Goal: Transaction & Acquisition: Purchase product/service

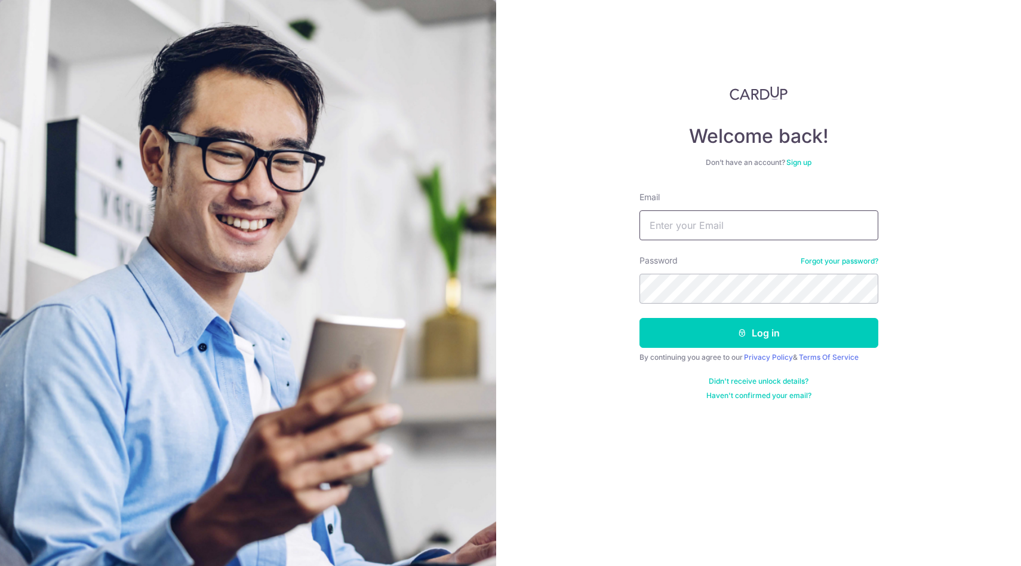
click at [696, 226] on input "Email" at bounding box center [759, 225] width 239 height 30
type input "[EMAIL_ADDRESS][DOMAIN_NAME]"
click at [640, 318] on button "Log in" at bounding box center [759, 333] width 239 height 30
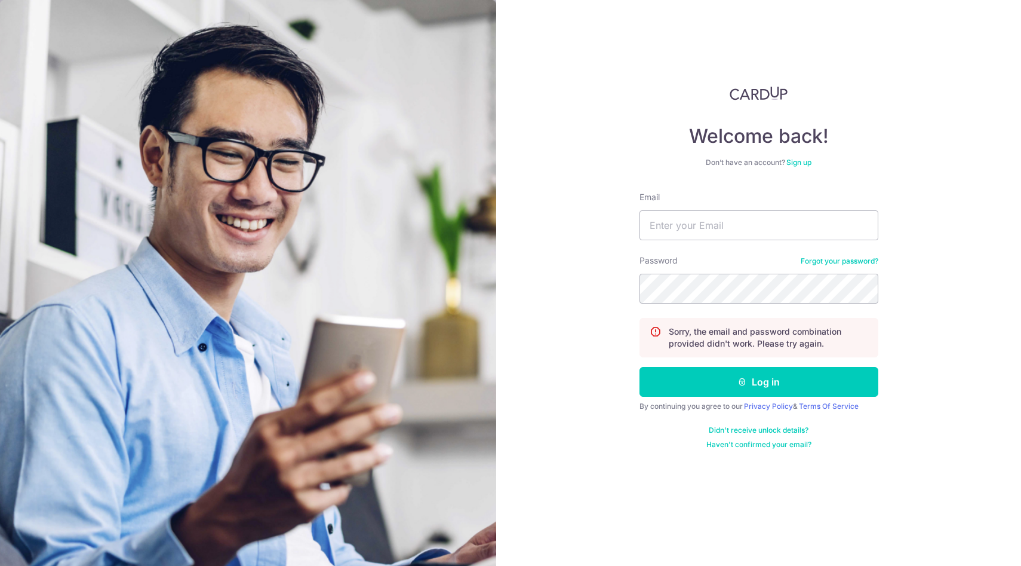
click at [865, 264] on link "Forgot your password?" at bounding box center [840, 261] width 78 height 10
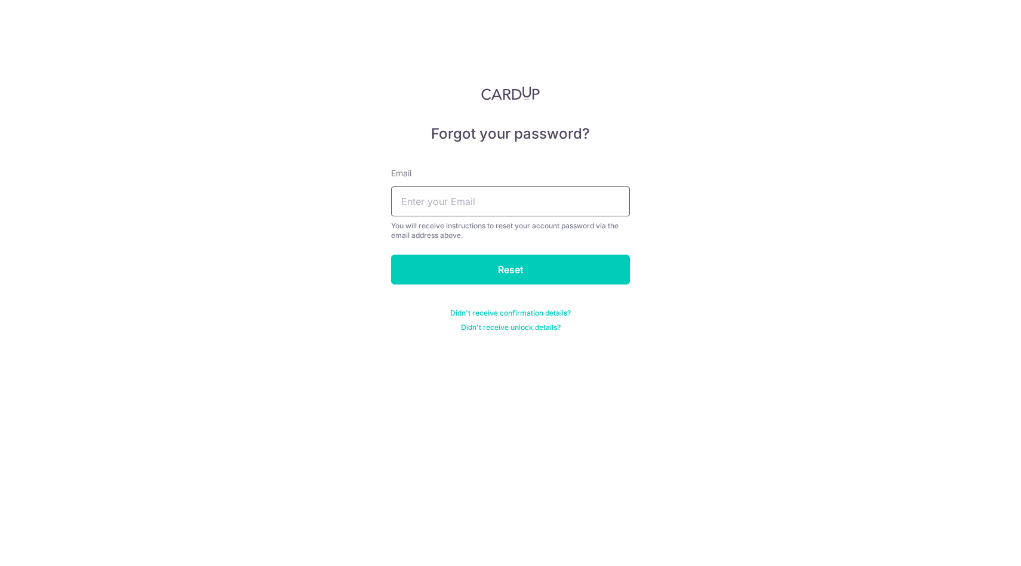
click at [487, 212] on input "text" at bounding box center [510, 201] width 239 height 30
type input "[EMAIL_ADDRESS][DOMAIN_NAME]"
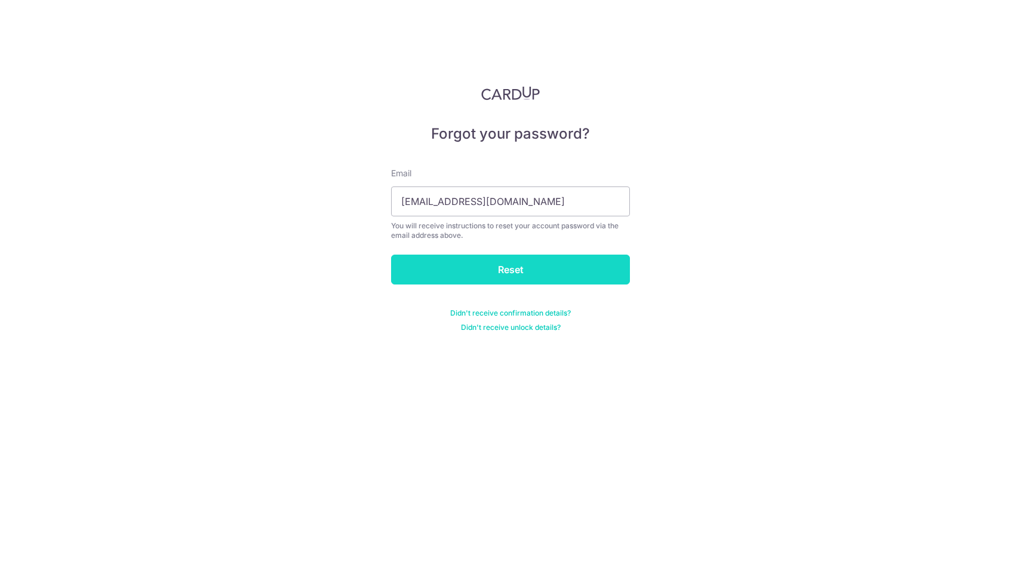
click at [496, 268] on input "Reset" at bounding box center [510, 269] width 239 height 30
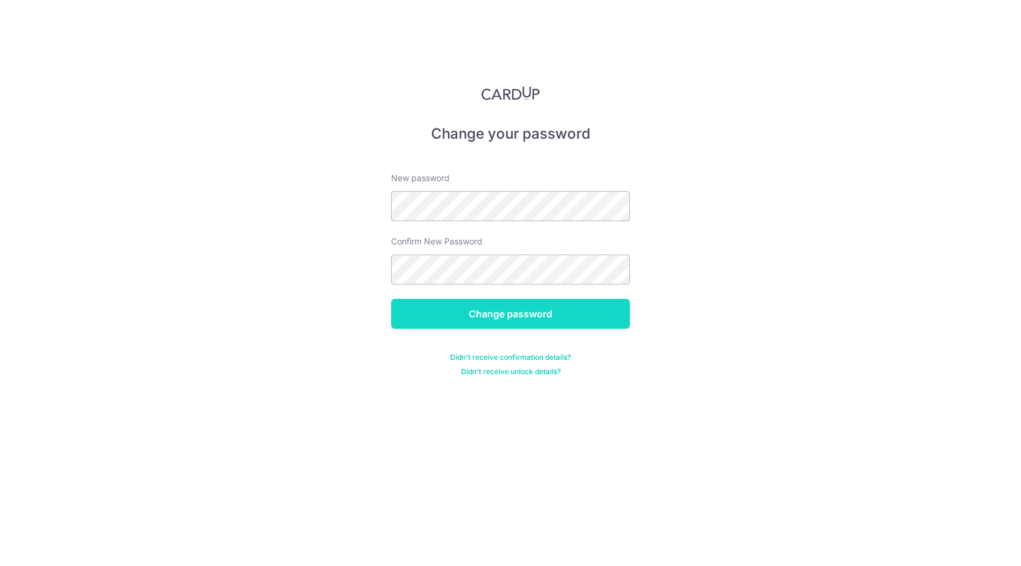
click at [509, 315] on input "Change password" at bounding box center [510, 314] width 239 height 30
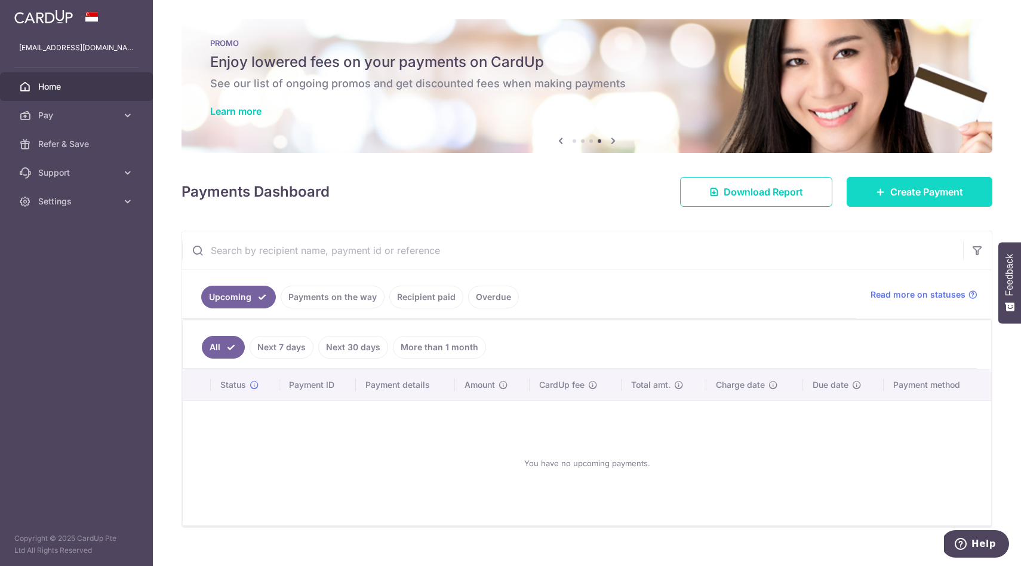
click at [892, 190] on span "Create Payment" at bounding box center [926, 192] width 73 height 14
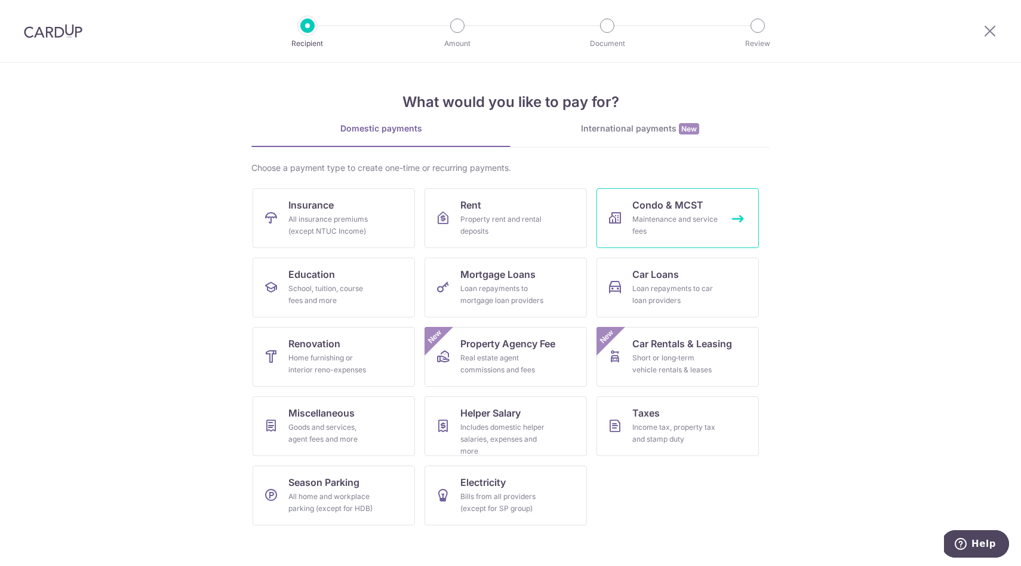
click at [713, 220] on div "Maintenance and service fees" at bounding box center [675, 225] width 86 height 24
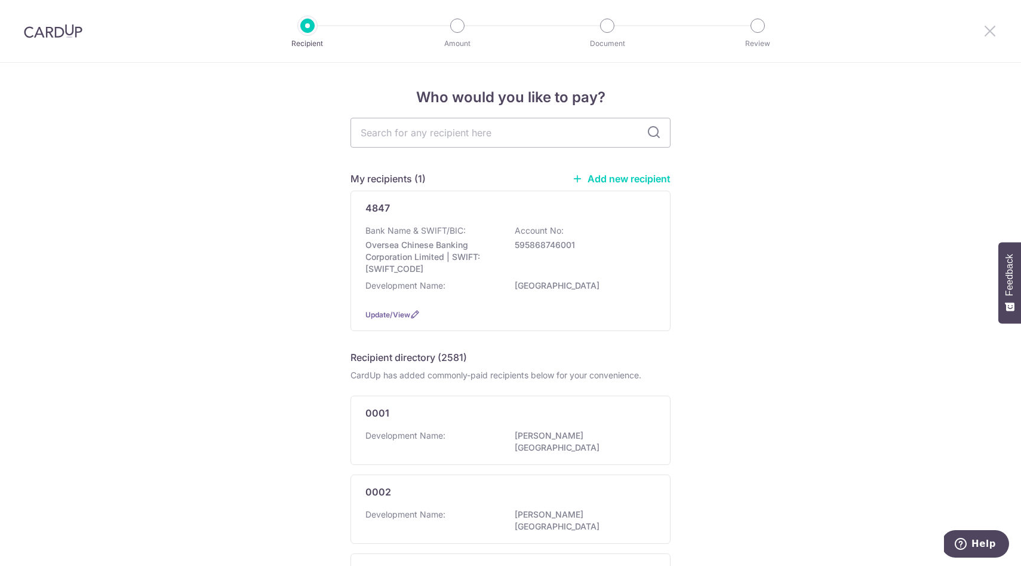
click at [994, 32] on icon at bounding box center [990, 30] width 14 height 15
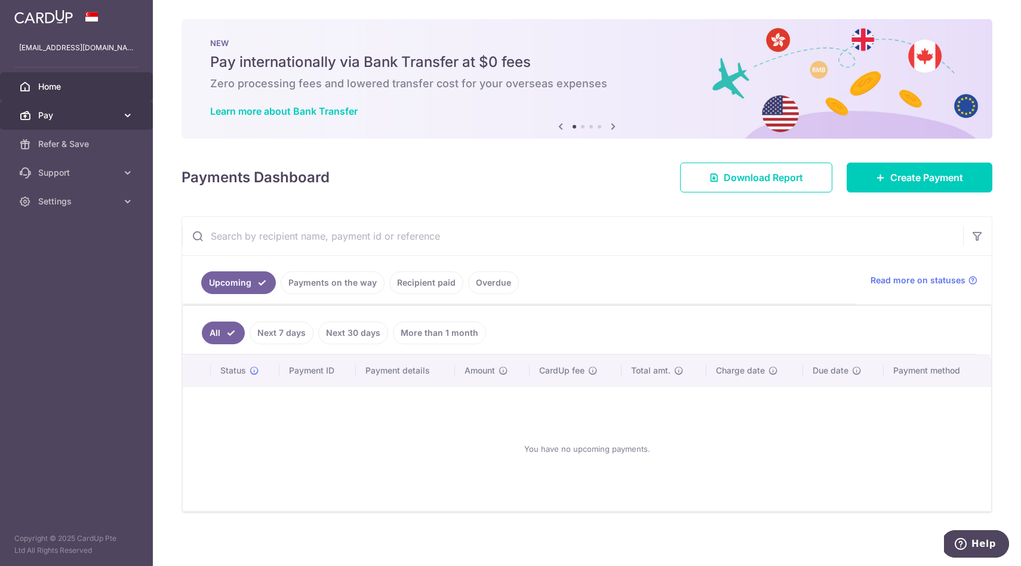
click at [129, 117] on icon at bounding box center [128, 115] width 12 height 12
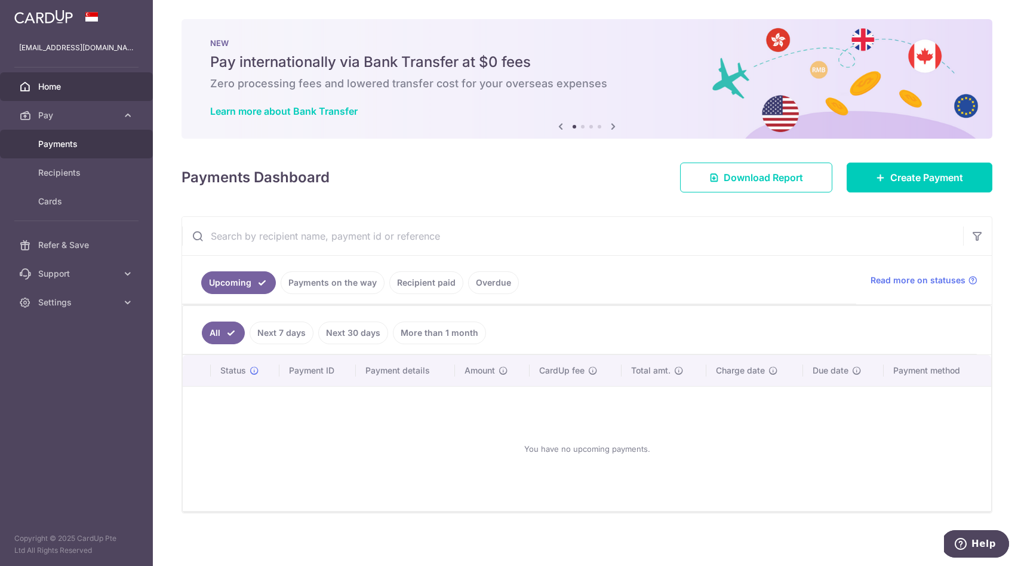
click at [118, 142] on link "Payments" at bounding box center [76, 144] width 153 height 29
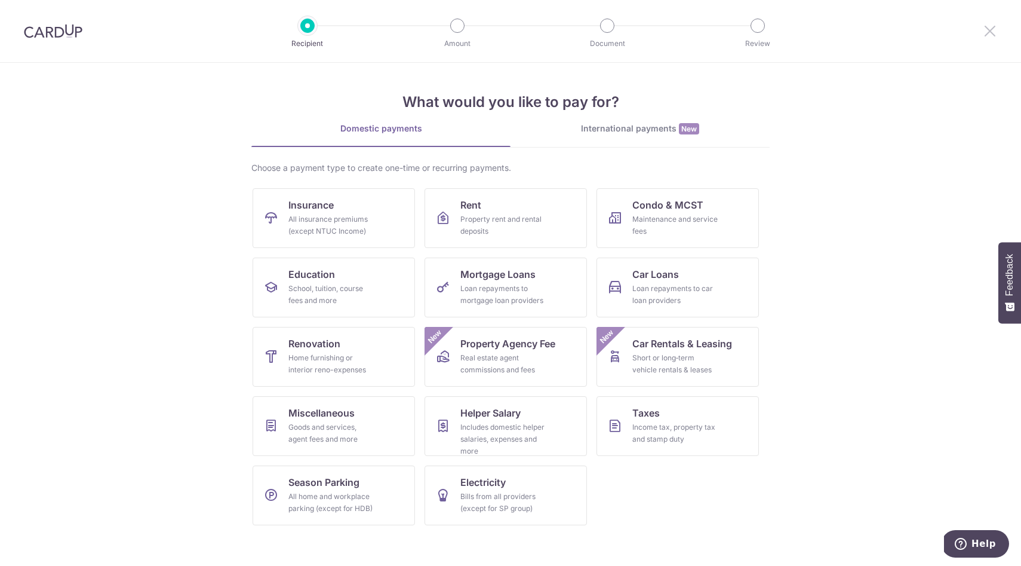
click at [991, 32] on icon at bounding box center [990, 30] width 14 height 15
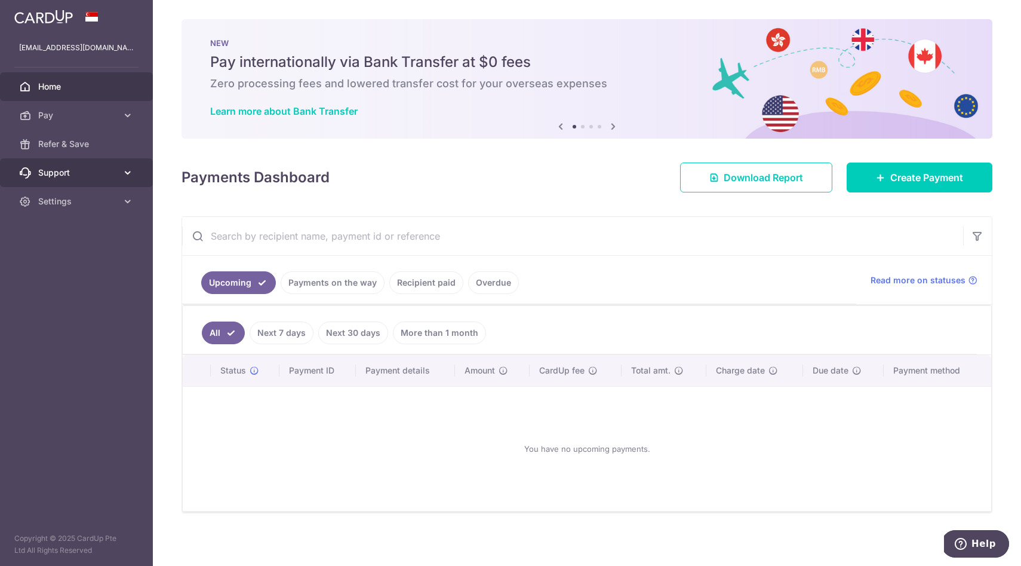
click at [125, 177] on icon at bounding box center [128, 173] width 12 height 12
click at [124, 210] on link "Settings" at bounding box center [76, 201] width 153 height 29
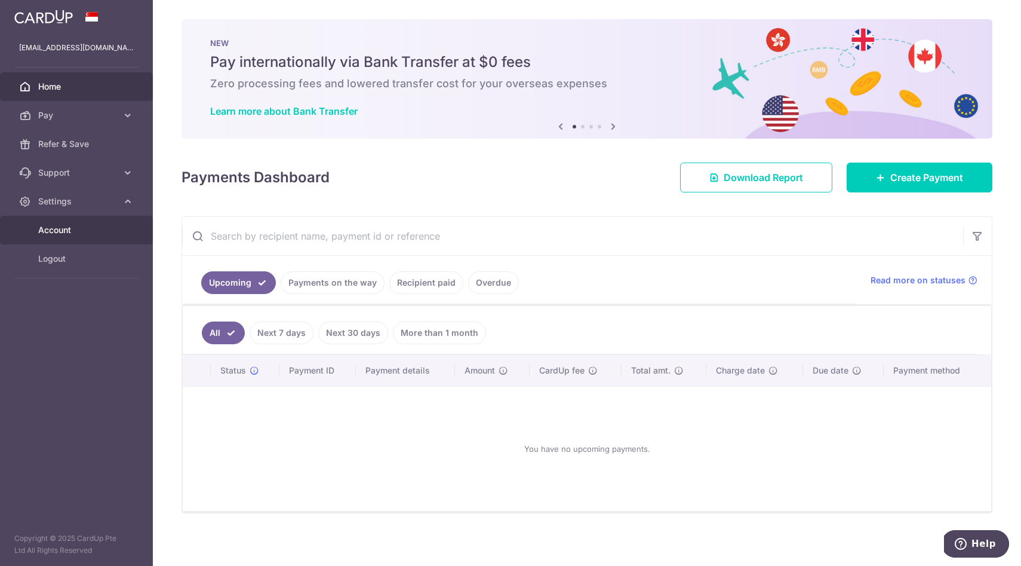
click at [112, 232] on span "Account" at bounding box center [77, 230] width 79 height 12
click at [405, 281] on link "Recipient paid" at bounding box center [426, 282] width 74 height 23
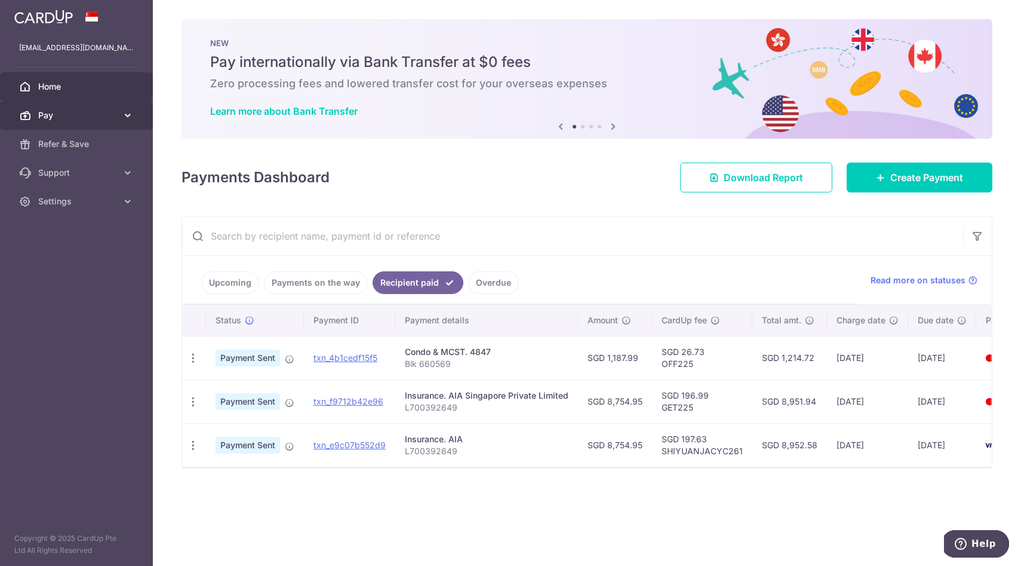
click at [76, 118] on span "Pay" at bounding box center [77, 115] width 79 height 12
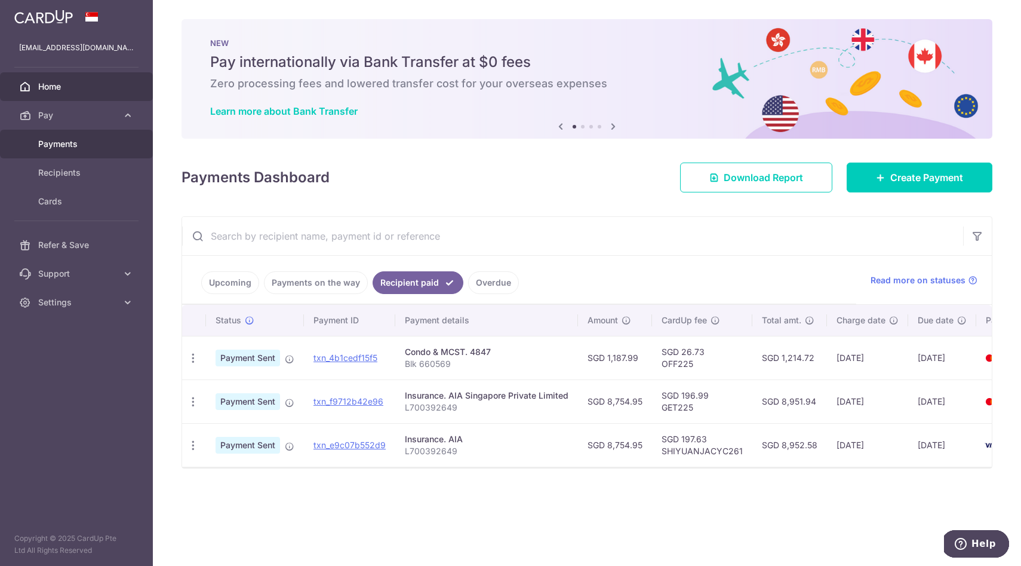
click at [78, 144] on span "Payments" at bounding box center [77, 144] width 79 height 12
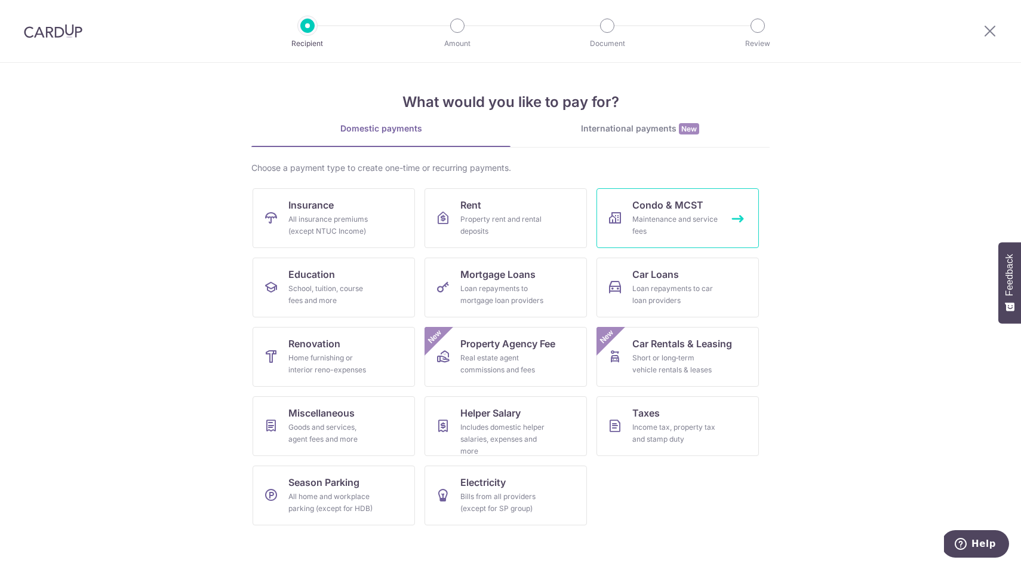
click at [637, 216] on div "Maintenance and service fees" at bounding box center [675, 225] width 86 height 24
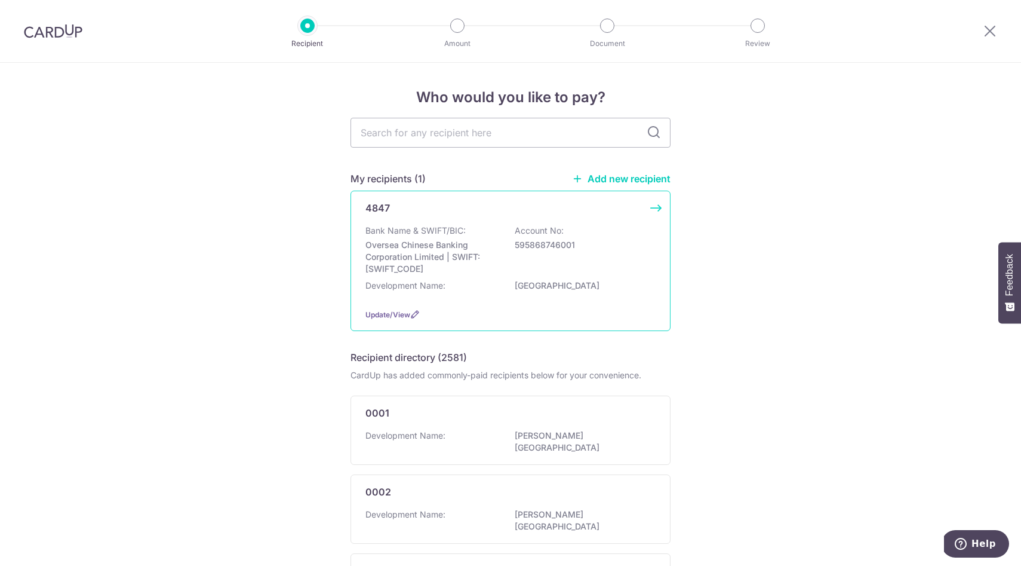
click at [658, 205] on div "4847 Bank Name & SWIFT/BIC: Oversea Chinese Banking Corporation Limited | SWIFT…" at bounding box center [511, 261] width 320 height 140
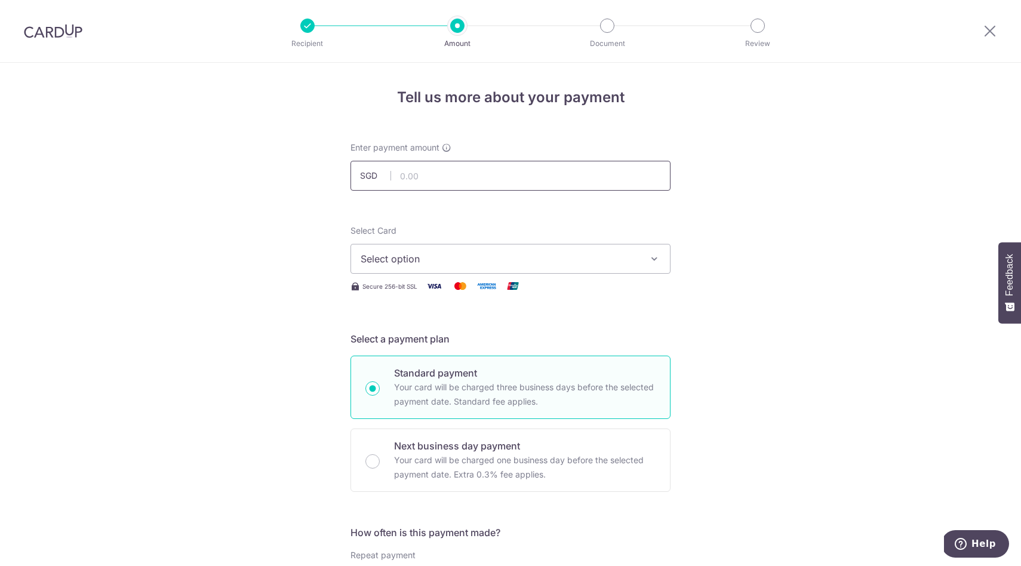
click at [483, 174] on input "text" at bounding box center [511, 176] width 320 height 30
type input "1,275.30"
click at [433, 258] on span "Select option" at bounding box center [500, 258] width 278 height 14
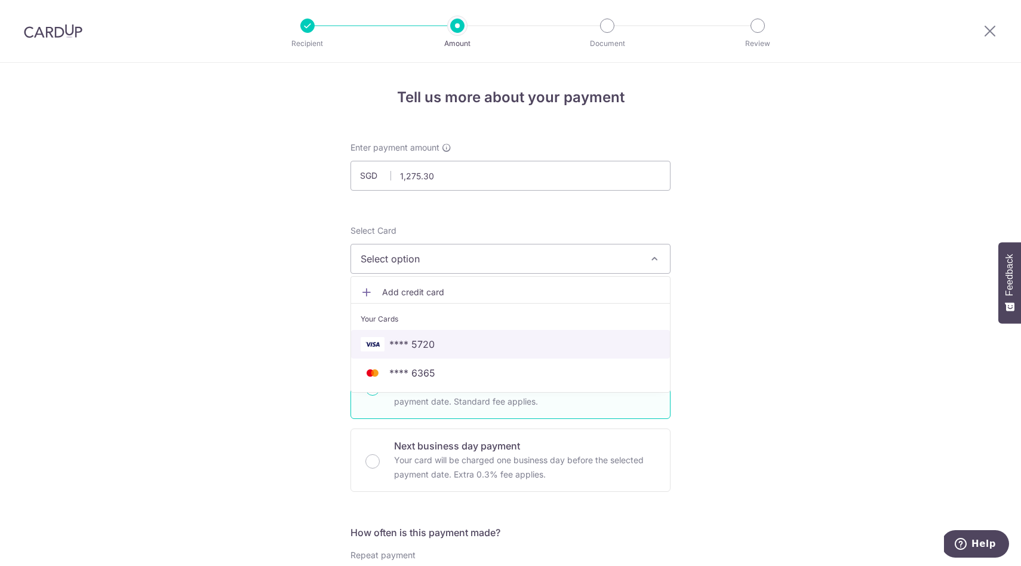
click at [603, 351] on link "**** 5720" at bounding box center [510, 344] width 319 height 29
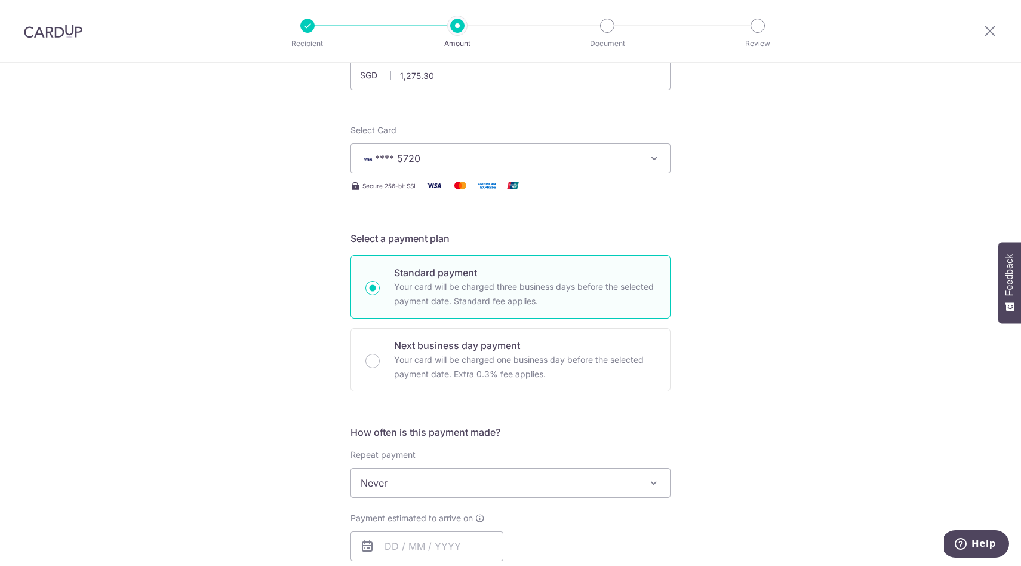
scroll to position [116, 0]
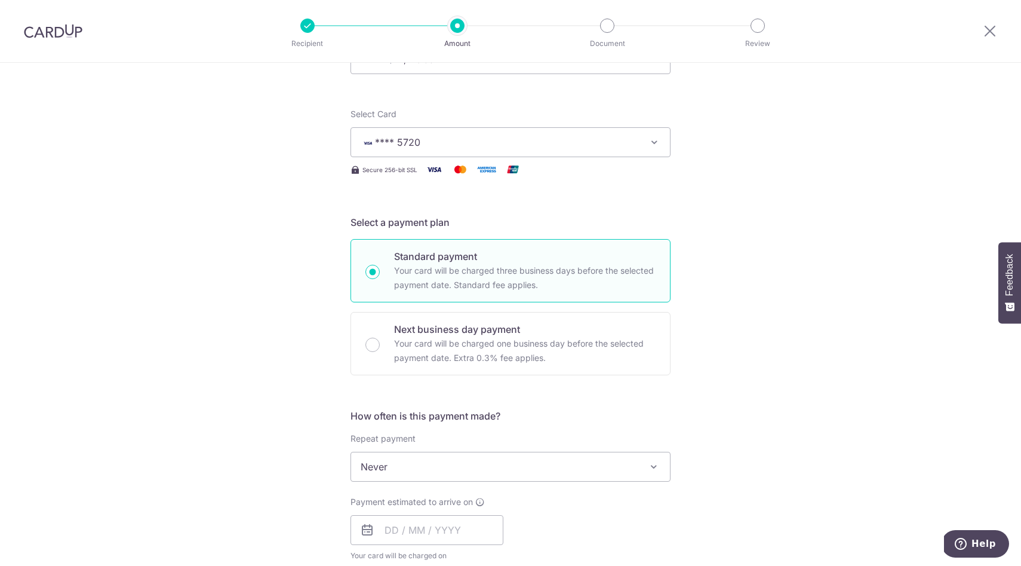
click at [646, 147] on button "**** 5720" at bounding box center [511, 142] width 320 height 30
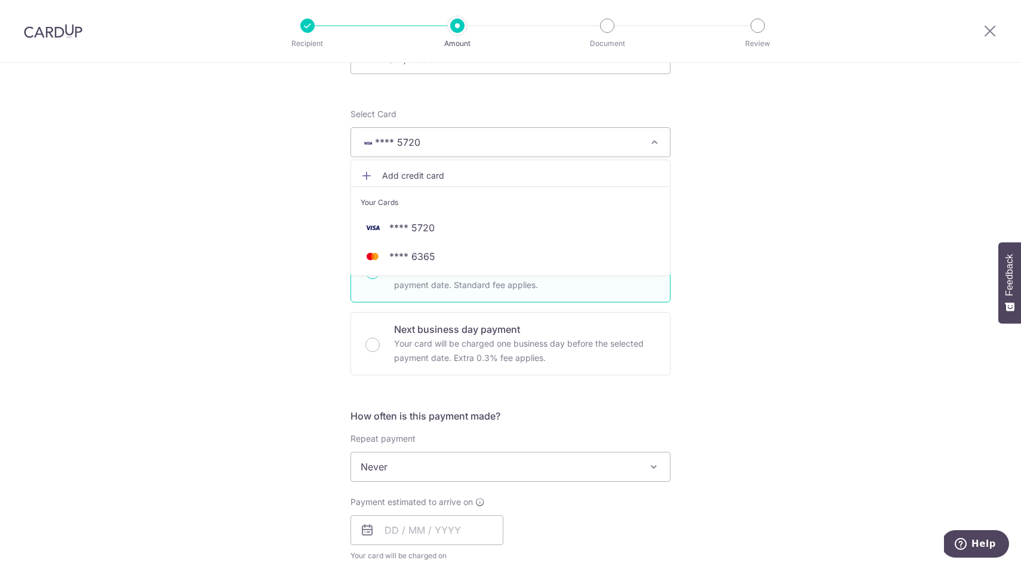
click at [601, 176] on span "Add credit card" at bounding box center [521, 176] width 278 height 12
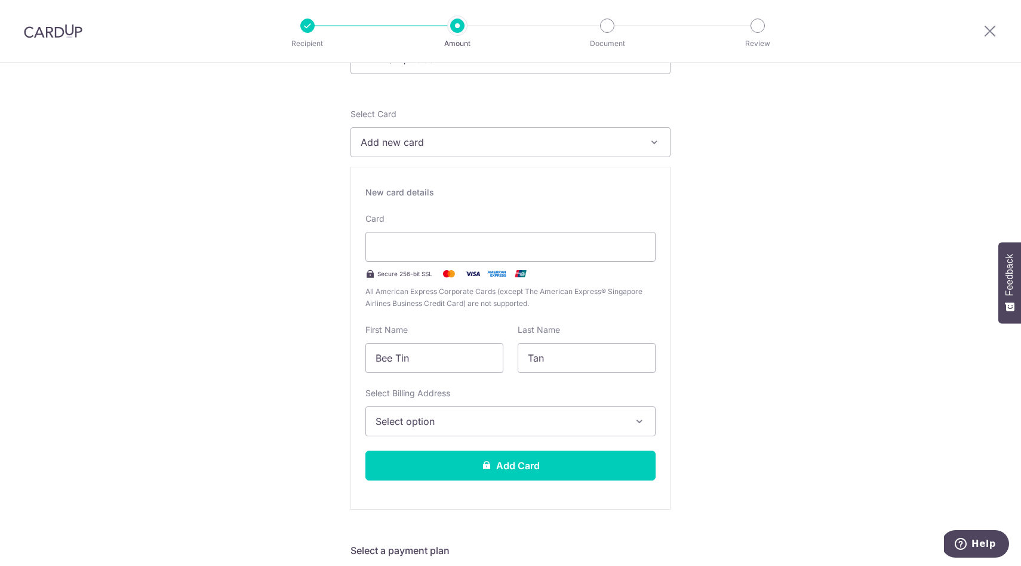
click at [490, 423] on span "Select option" at bounding box center [500, 421] width 248 height 14
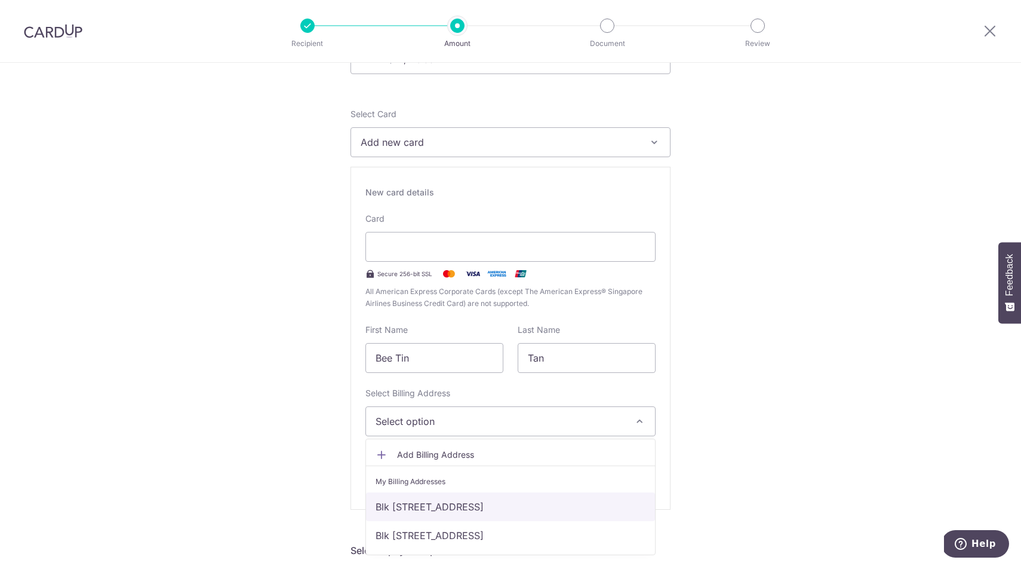
click at [535, 504] on link "Blk 66, #05-69 , South Buona Vista Rd, Singapore, Singapore, Singapore-118175" at bounding box center [510, 506] width 289 height 29
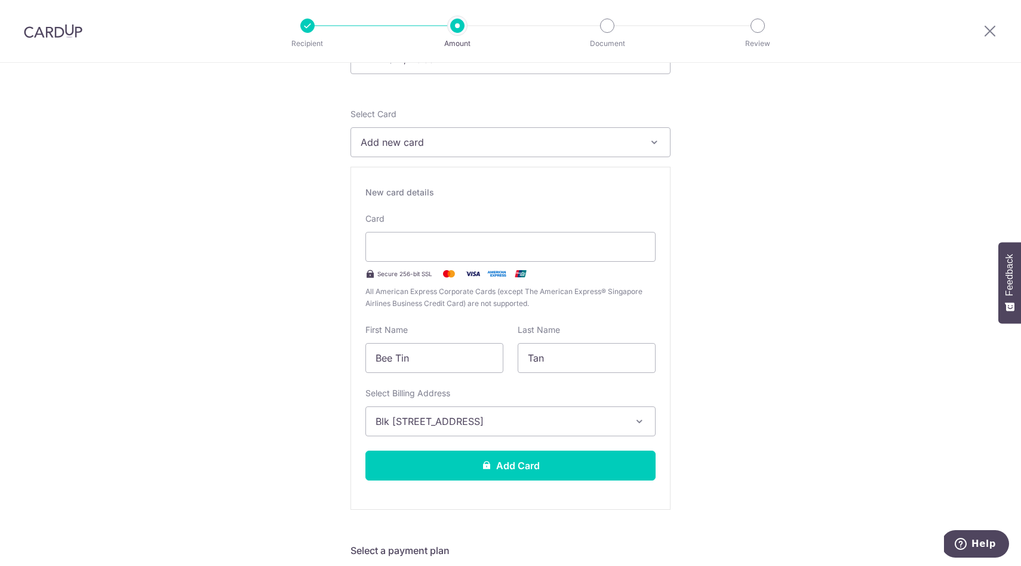
scroll to position [192, 0]
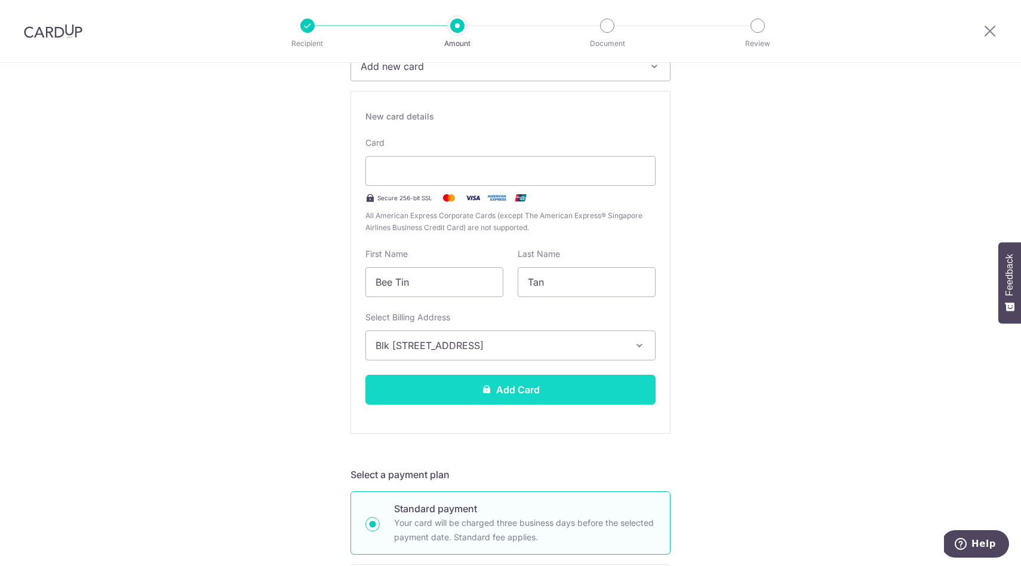
click at [590, 385] on button "Add Card" at bounding box center [511, 389] width 290 height 30
click at [623, 389] on button "Add Card" at bounding box center [511, 389] width 290 height 30
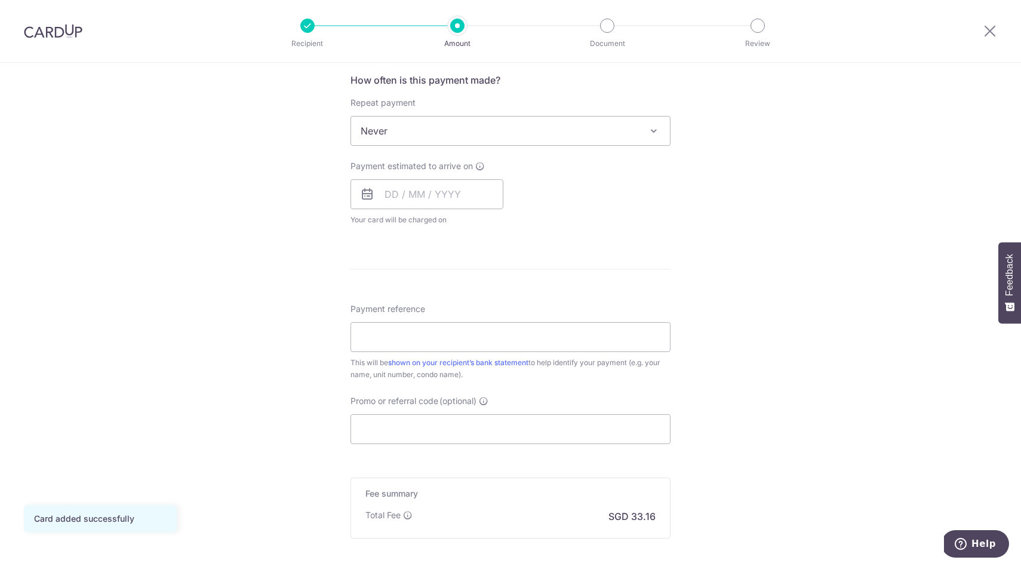
scroll to position [484, 0]
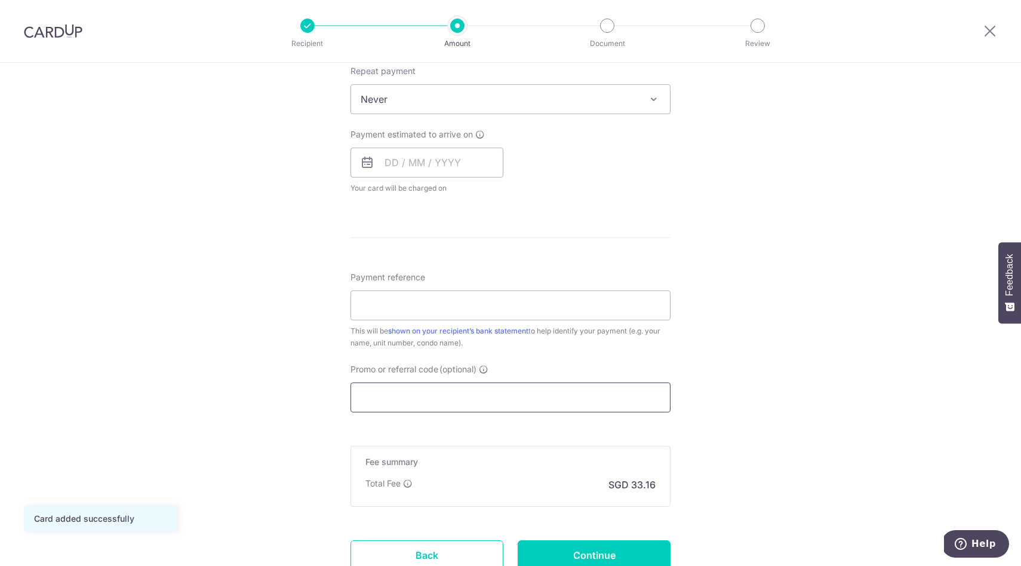
click at [548, 394] on input "Promo or referral code (optional)" at bounding box center [511, 397] width 320 height 30
paste input "3HOME25R"
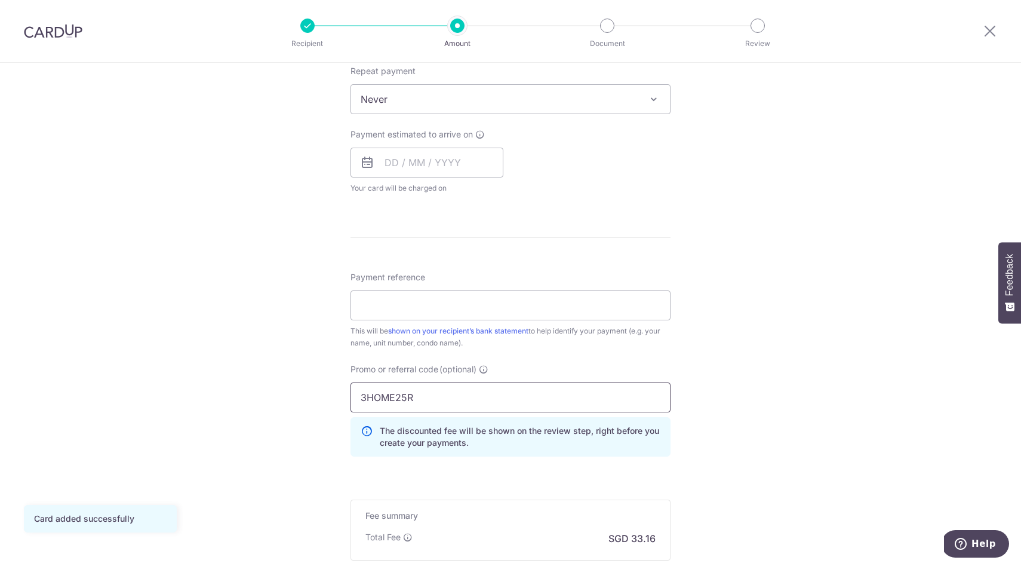
type input "3HOME25R"
click at [728, 410] on div "Tell us more about your payment Enter payment amount SGD 1,275.30 1275.30 Card …" at bounding box center [510, 146] width 1021 height 1134
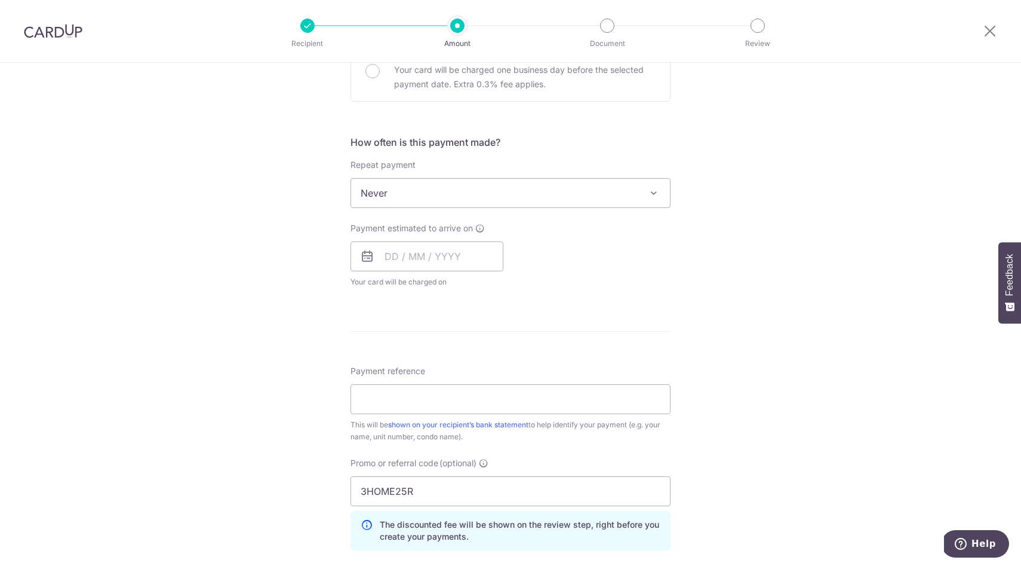
scroll to position [386, 0]
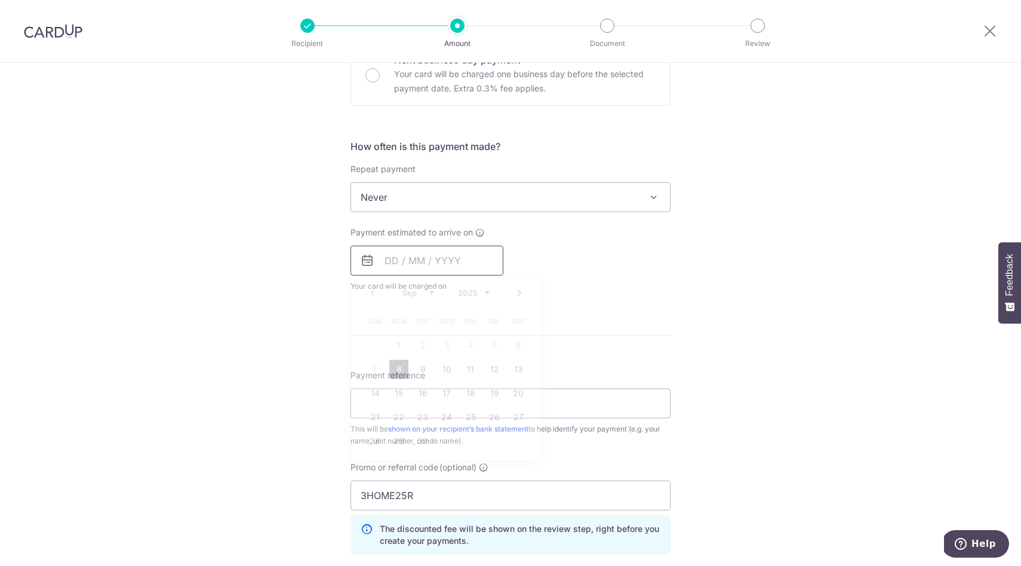
click at [387, 266] on input "text" at bounding box center [427, 260] width 153 height 30
click at [492, 418] on link "26" at bounding box center [494, 416] width 19 height 19
type input "[DATE]"
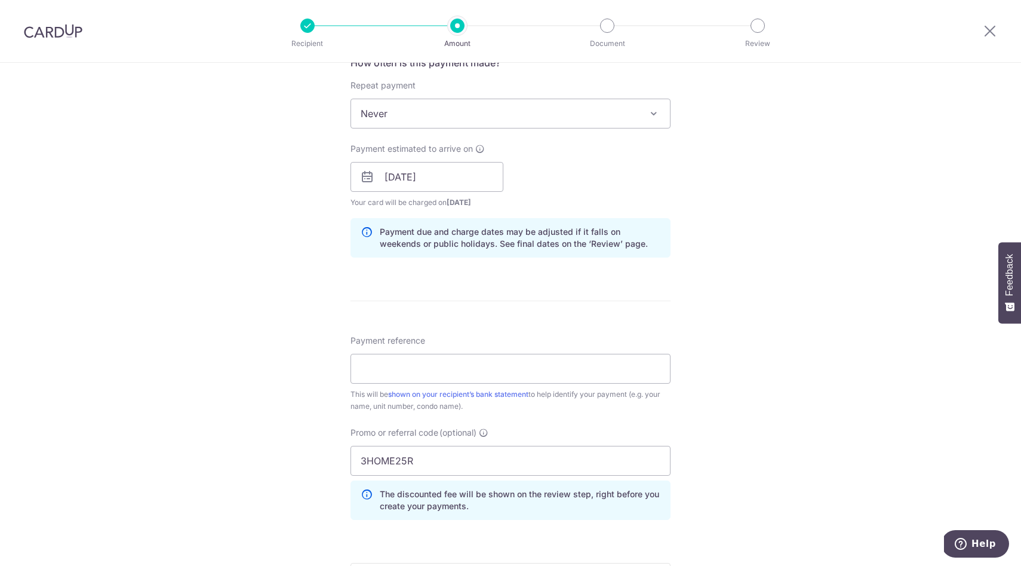
scroll to position [486, 0]
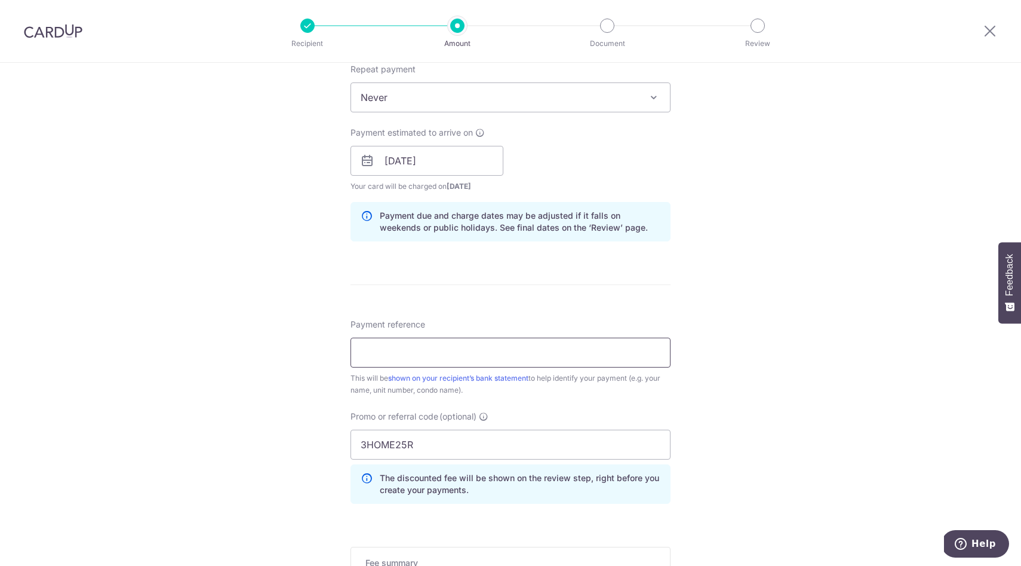
click at [618, 344] on input "Payment reference" at bounding box center [511, 352] width 320 height 30
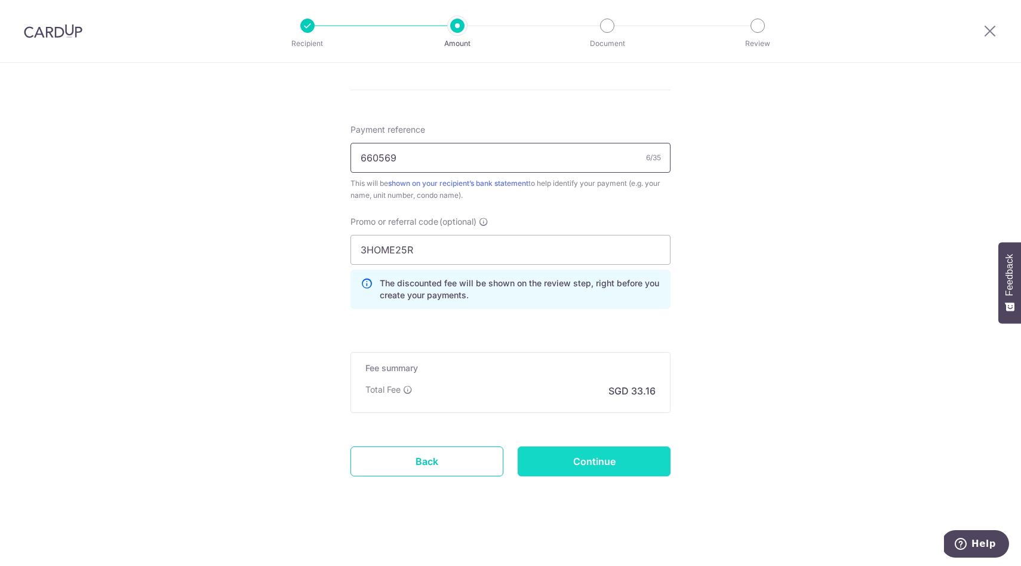
type input "660569"
click at [535, 459] on input "Continue" at bounding box center [594, 461] width 153 height 30
type input "Create Schedule"
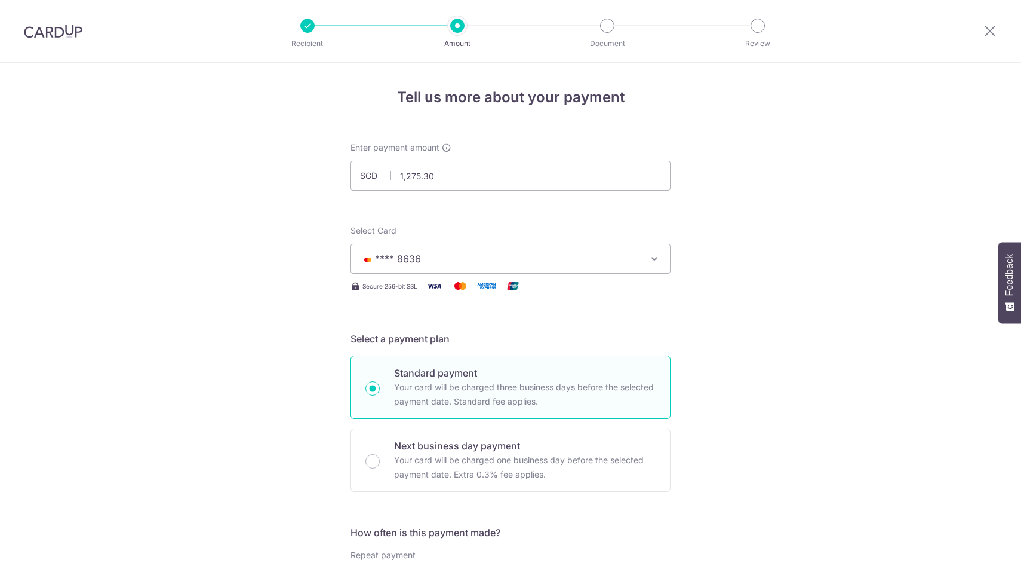
scroll to position [697, 0]
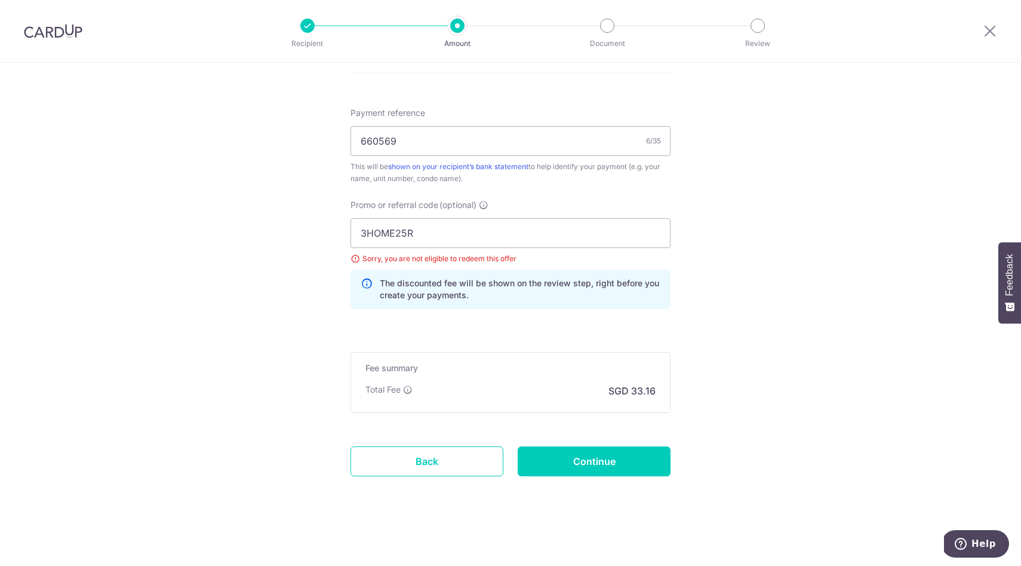
click at [71, 23] on div at bounding box center [53, 31] width 106 height 62
click at [62, 41] on div at bounding box center [53, 31] width 106 height 62
click at [56, 36] on img at bounding box center [53, 31] width 59 height 14
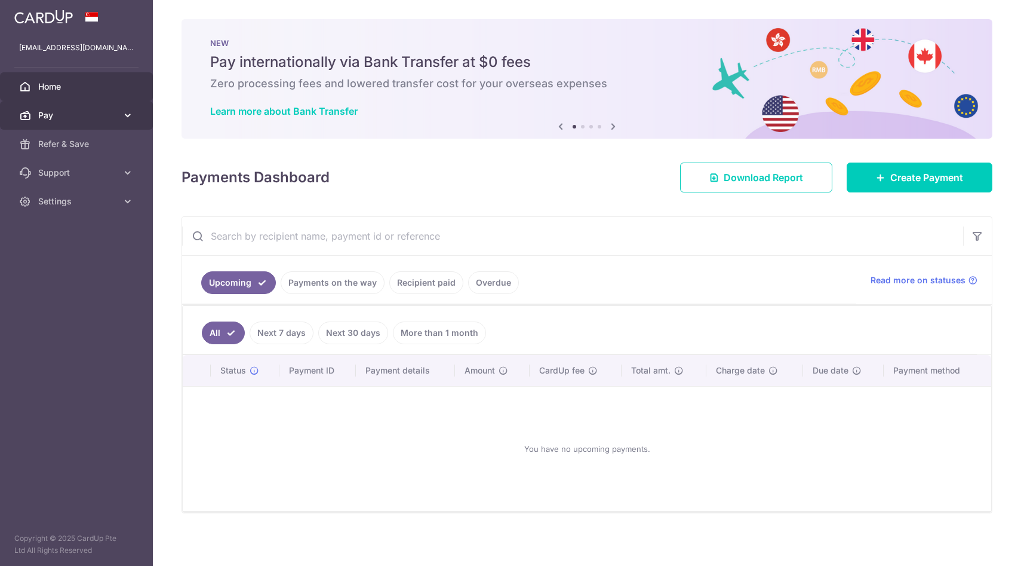
click at [134, 114] on link "Pay" at bounding box center [76, 115] width 153 height 29
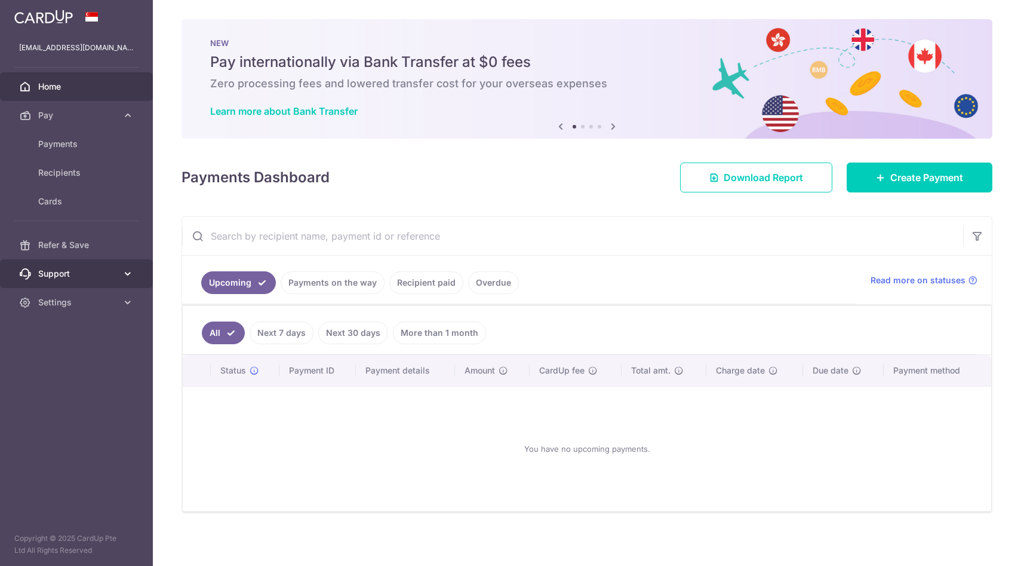
click at [129, 268] on icon at bounding box center [128, 274] width 12 height 12
click at [131, 372] on icon at bounding box center [128, 374] width 12 height 12
click at [49, 90] on span "Home" at bounding box center [77, 87] width 79 height 12
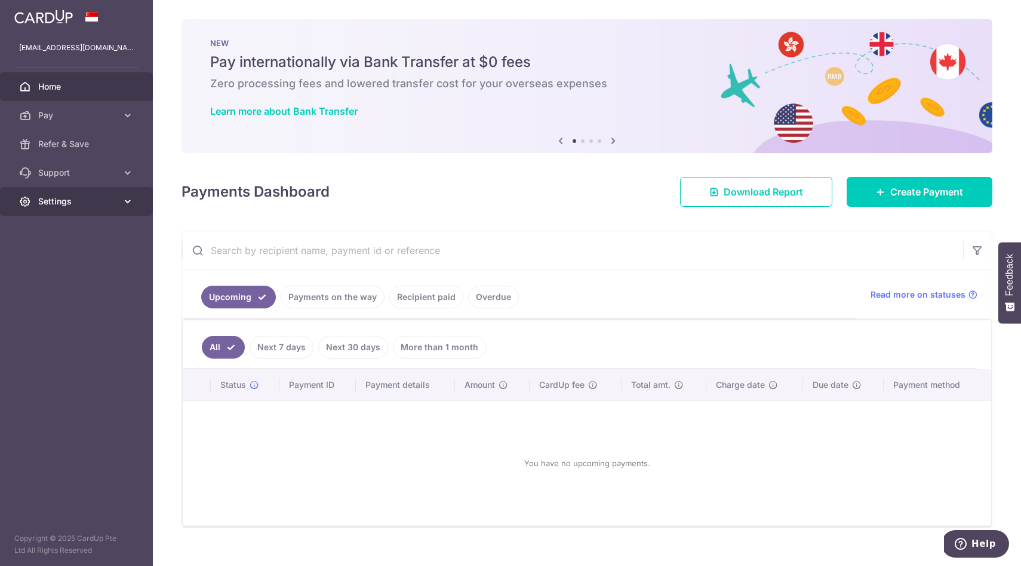
click at [118, 202] on link "Settings" at bounding box center [76, 201] width 153 height 29
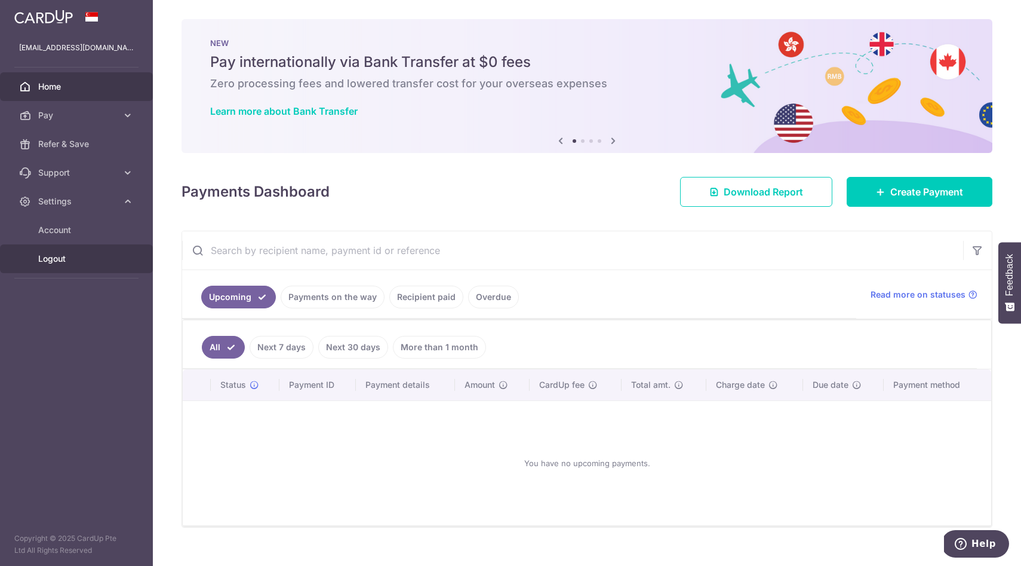
click at [55, 262] on span "Logout" at bounding box center [77, 259] width 79 height 12
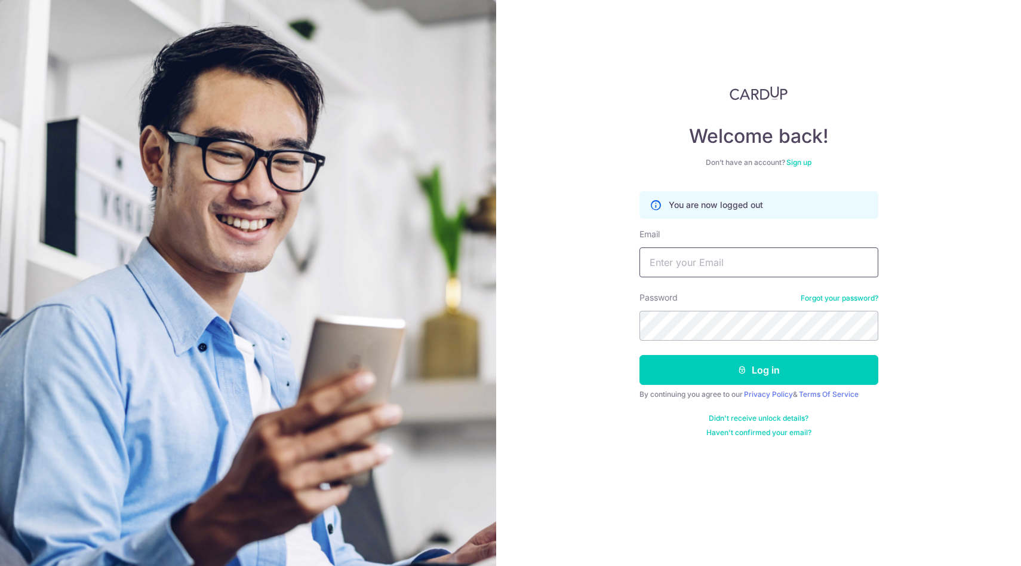
click at [656, 262] on input "Email" at bounding box center [759, 262] width 239 height 30
type input "mango.tbt@gmail.com"
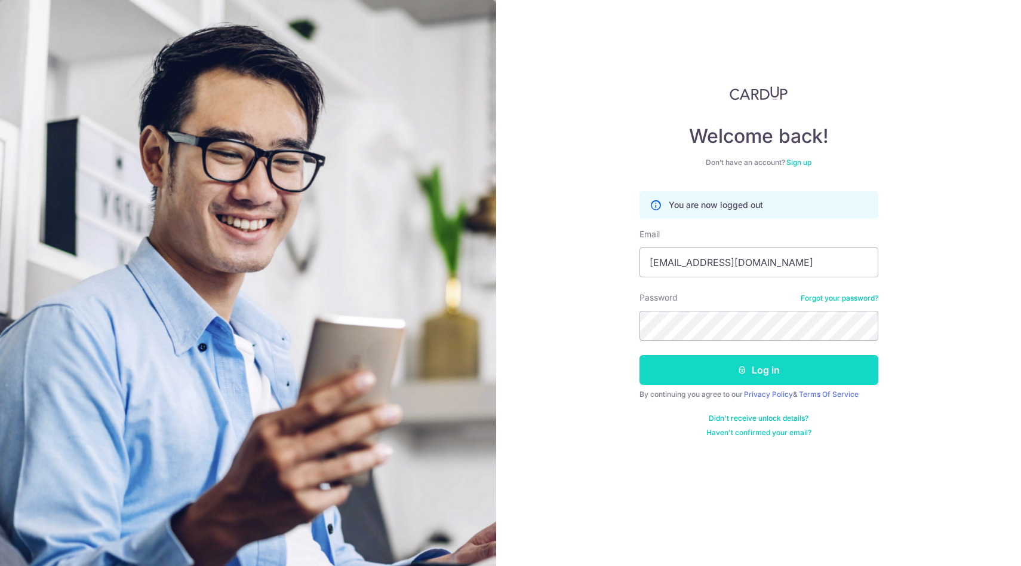
click at [800, 376] on button "Log in" at bounding box center [759, 370] width 239 height 30
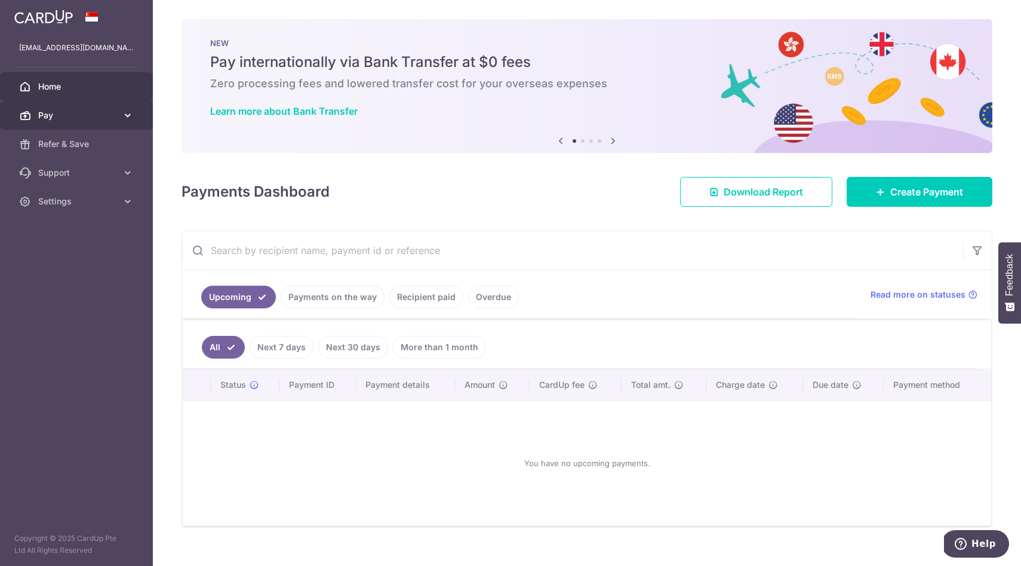
click at [124, 118] on icon at bounding box center [128, 115] width 12 height 12
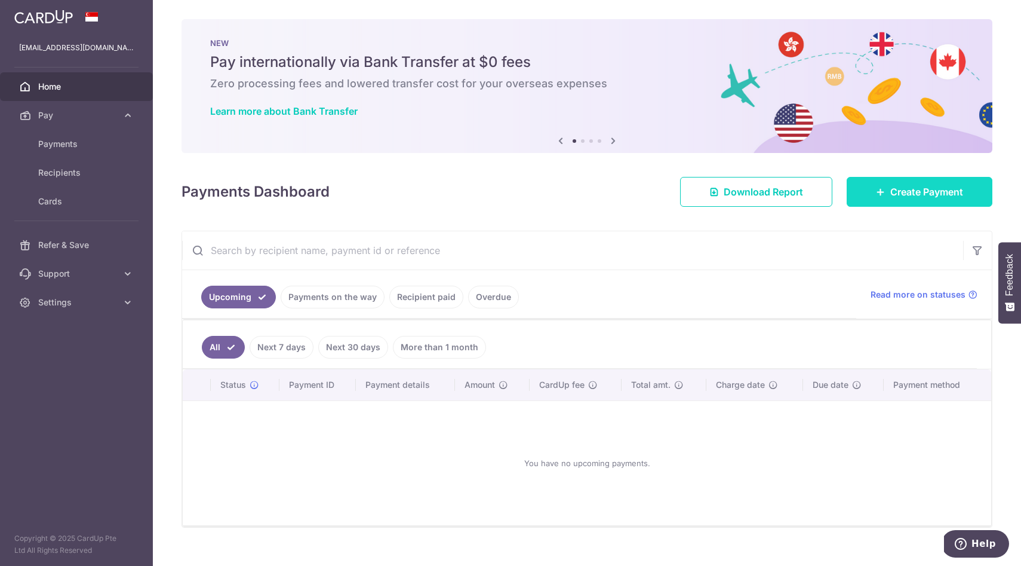
click at [886, 192] on link "Create Payment" at bounding box center [920, 192] width 146 height 30
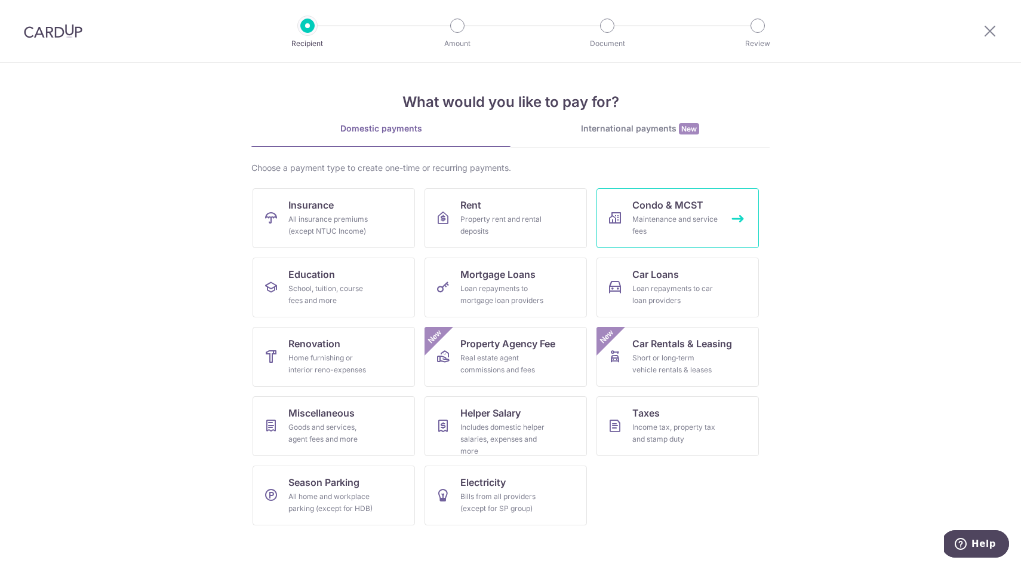
click at [702, 214] on div "Maintenance and service fees" at bounding box center [675, 225] width 86 height 24
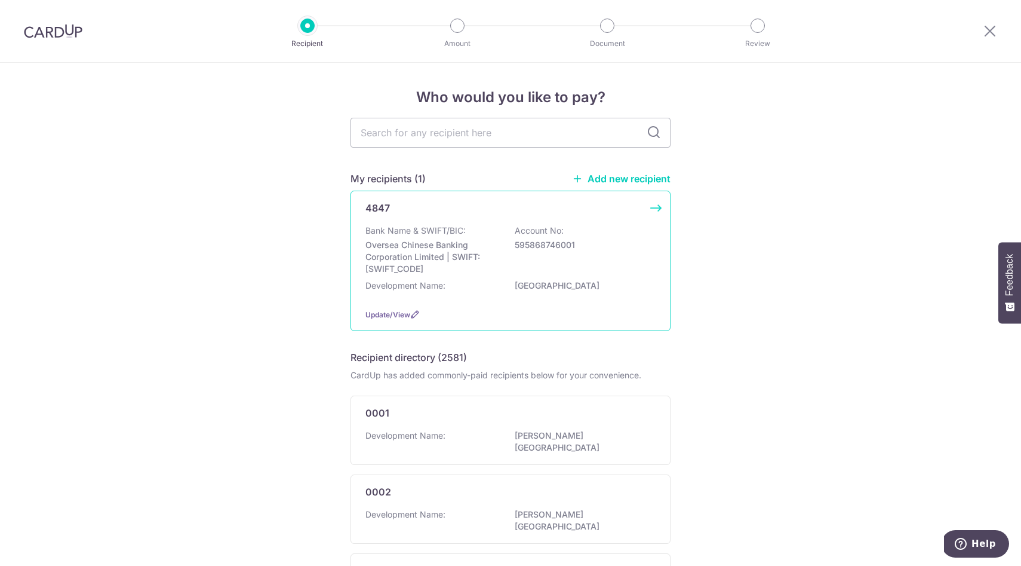
click at [656, 207] on div "4847 Bank Name & SWIFT/BIC: Oversea Chinese Banking Corporation Limited | SWIFT…" at bounding box center [511, 261] width 320 height 140
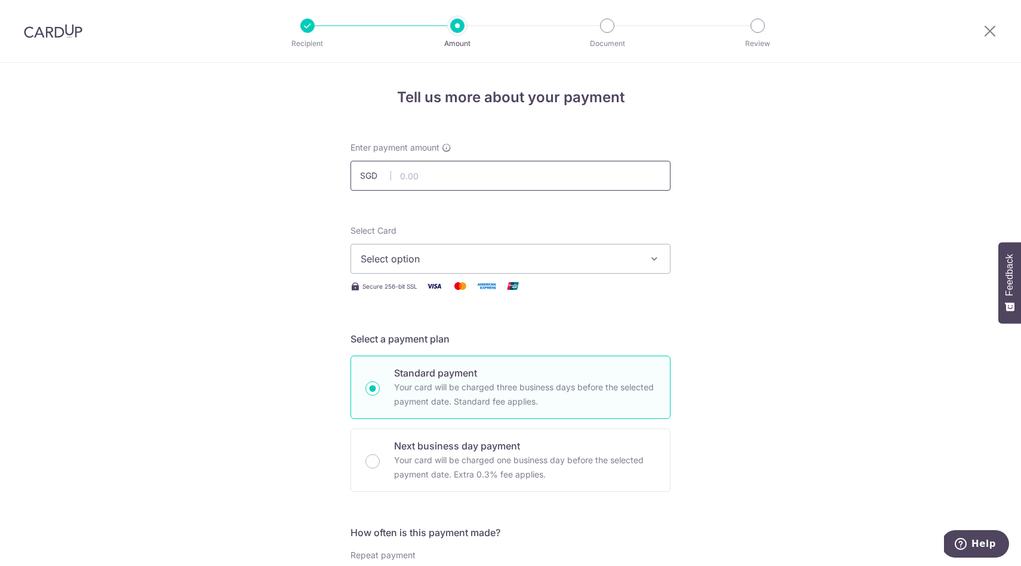
click at [511, 185] on input "text" at bounding box center [511, 176] width 320 height 30
type input "1,275.30"
click at [477, 256] on span "Select option" at bounding box center [500, 258] width 278 height 14
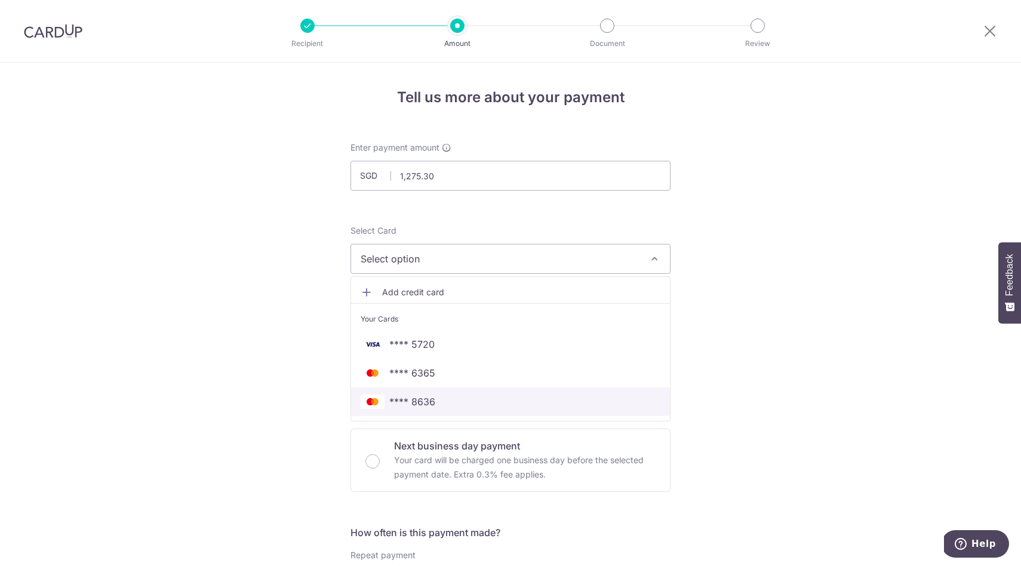
click at [426, 401] on span "**** 8636" at bounding box center [412, 401] width 46 height 14
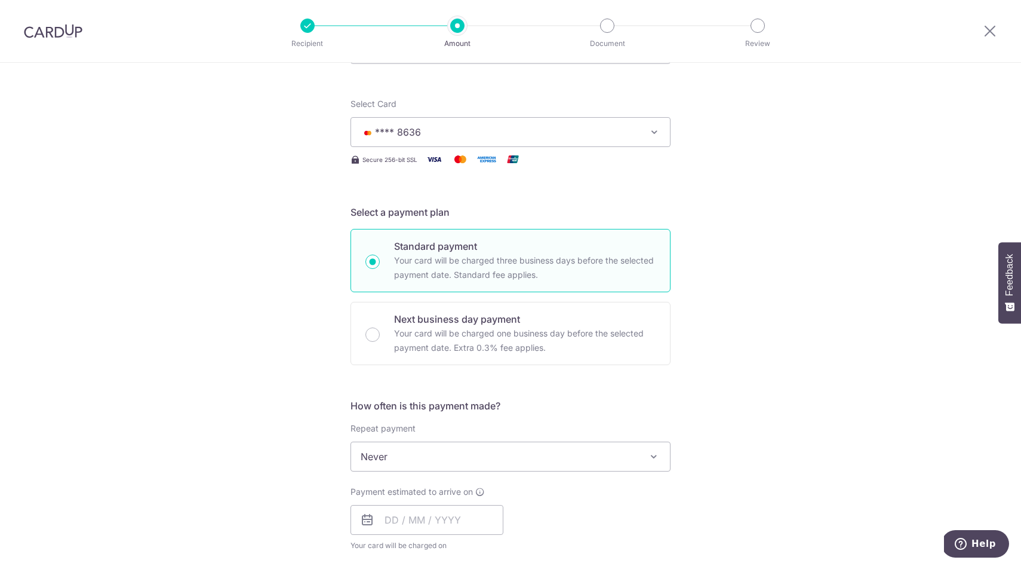
scroll to position [127, 0]
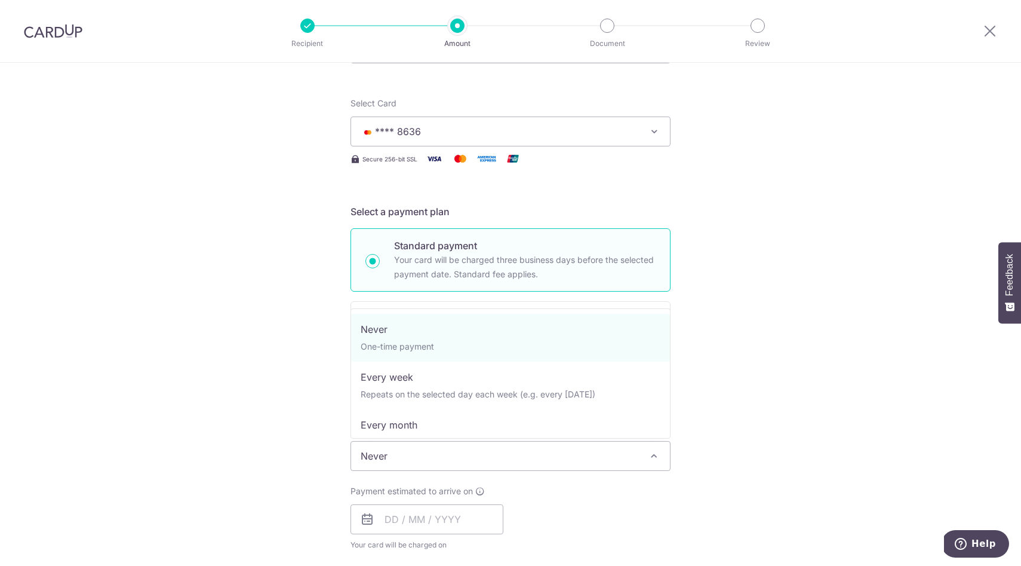
click at [638, 460] on span "Never" at bounding box center [510, 455] width 319 height 29
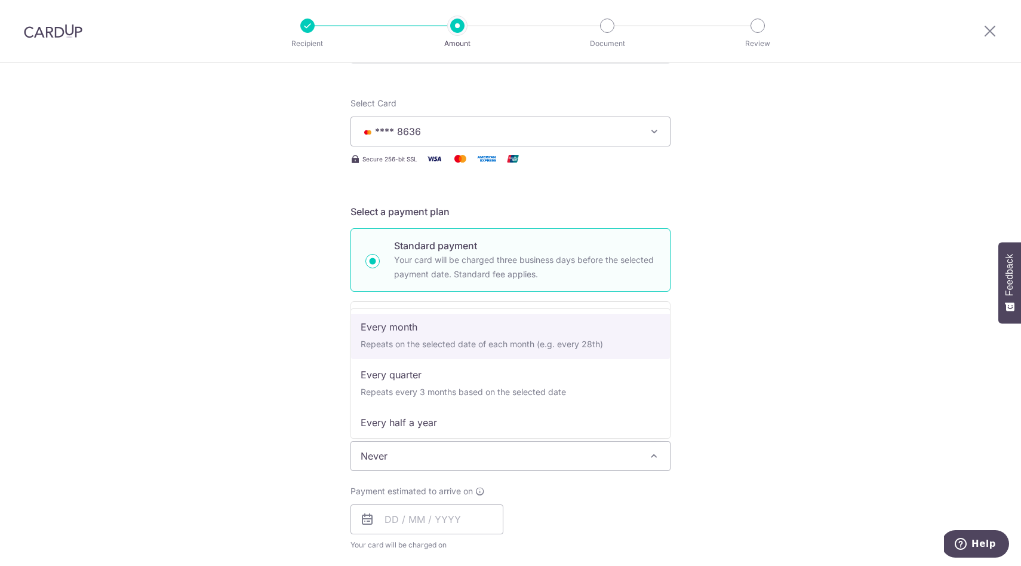
scroll to position [99, 0]
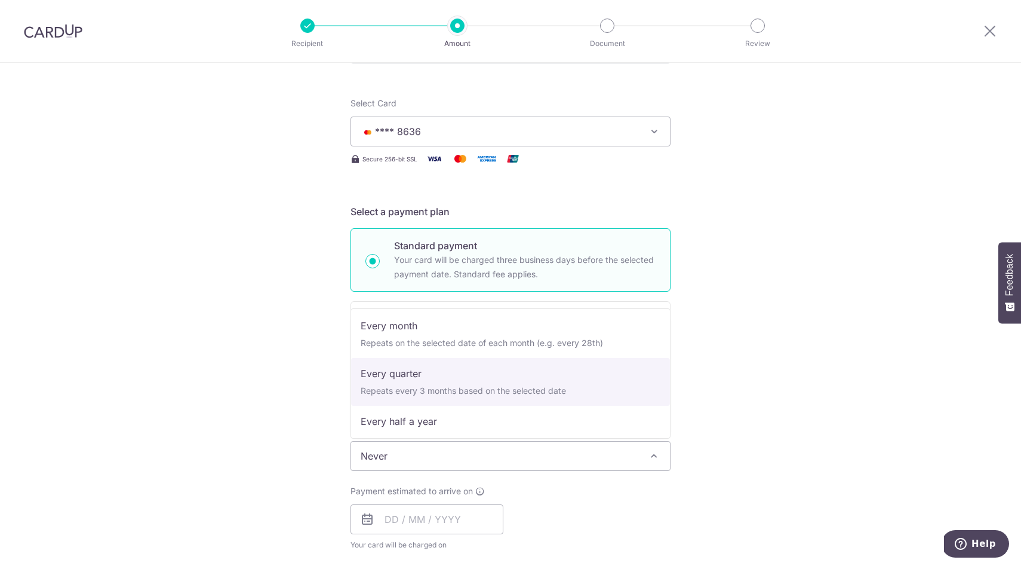
select select "4"
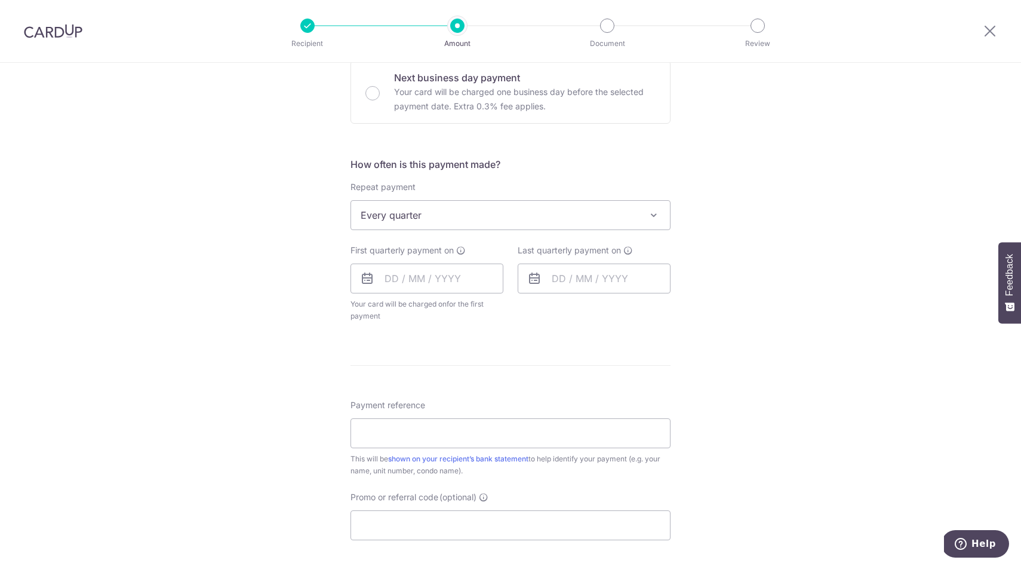
scroll to position [368, 0]
click at [391, 282] on input "text" at bounding box center [427, 278] width 153 height 30
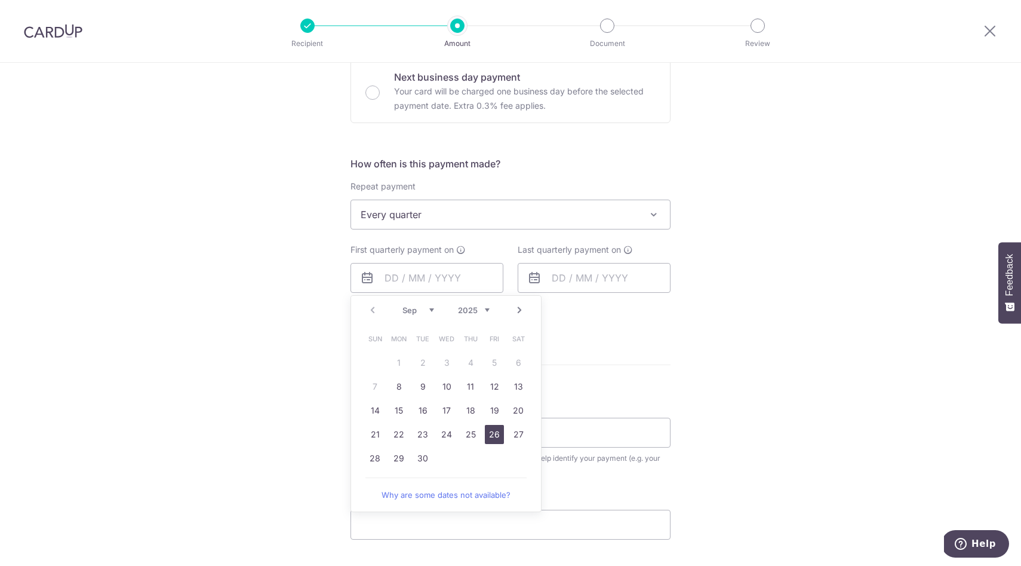
click at [493, 433] on link "26" at bounding box center [494, 434] width 19 height 19
type input "26/09/2025"
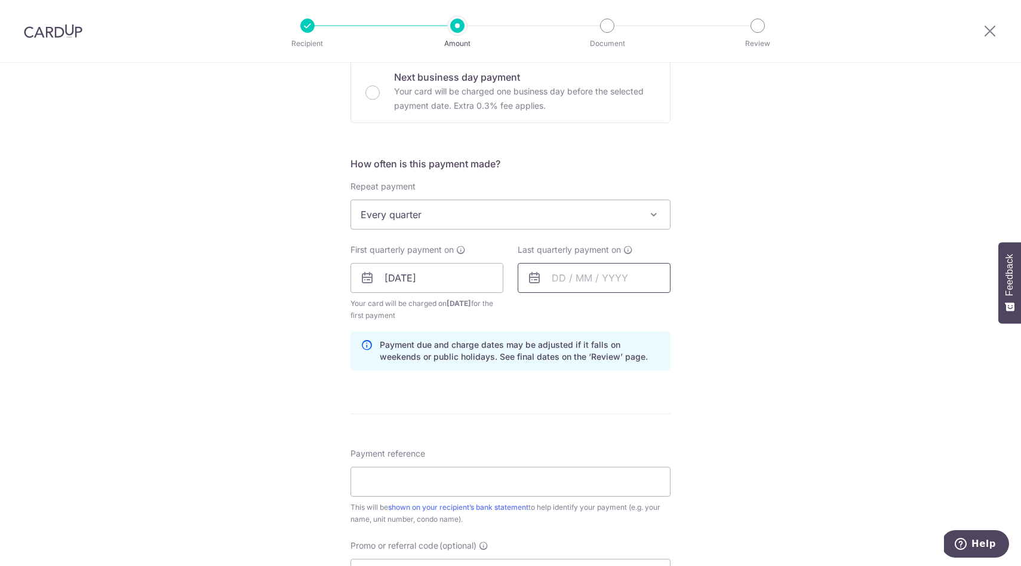
click at [554, 276] on input "text" at bounding box center [594, 278] width 153 height 30
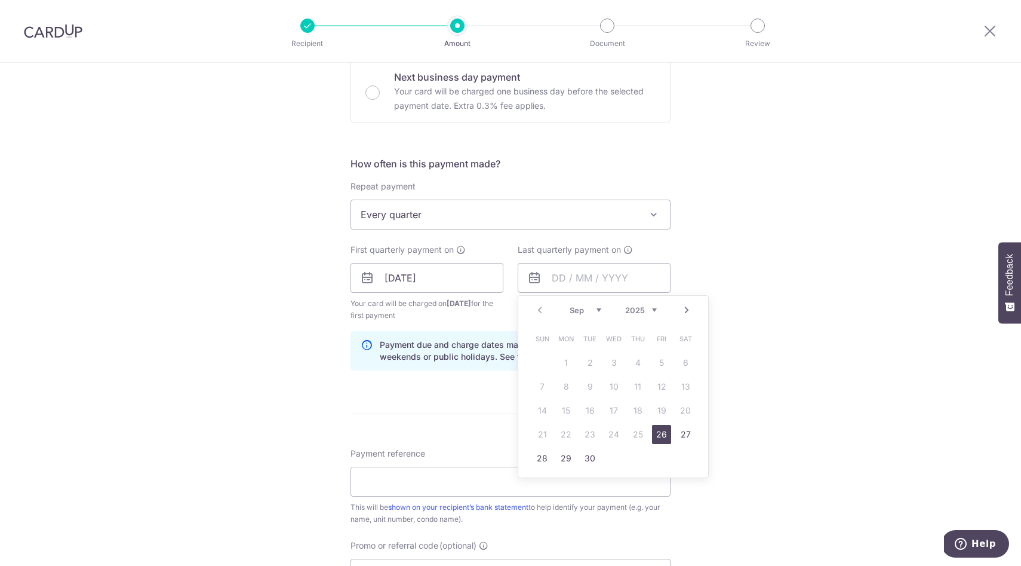
click at [655, 309] on select "2025 2026 2027 2028 2029 2030 2031 2032 2033 2034 2035" at bounding box center [641, 310] width 32 height 10
click at [595, 309] on select "Jan Feb Mar Apr May Jun Jul Aug Sep Oct Nov Dec" at bounding box center [586, 310] width 32 height 10
click at [665, 432] on link "27" at bounding box center [661, 434] width 19 height 19
type input "27/03/2026"
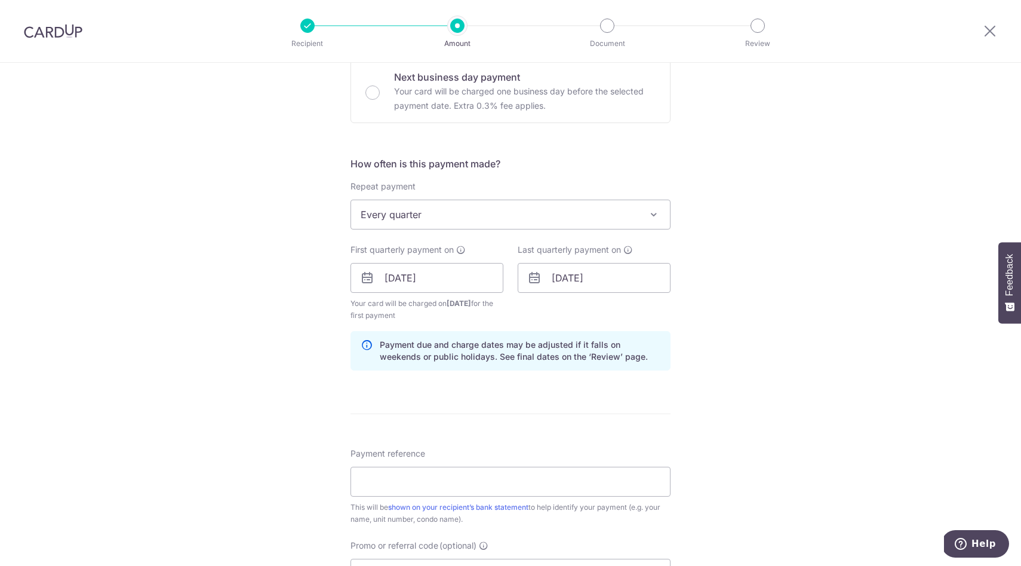
click at [794, 403] on div "Tell us more about your payment Enter payment amount SGD 1,275.30 1275.30 Selec…" at bounding box center [510, 264] width 1021 height 1141
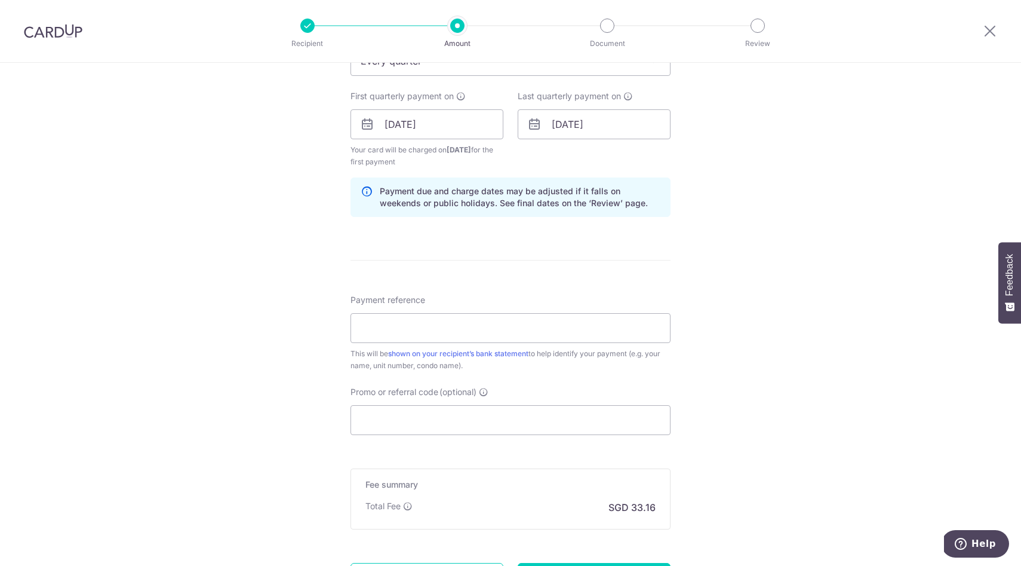
scroll to position [526, 0]
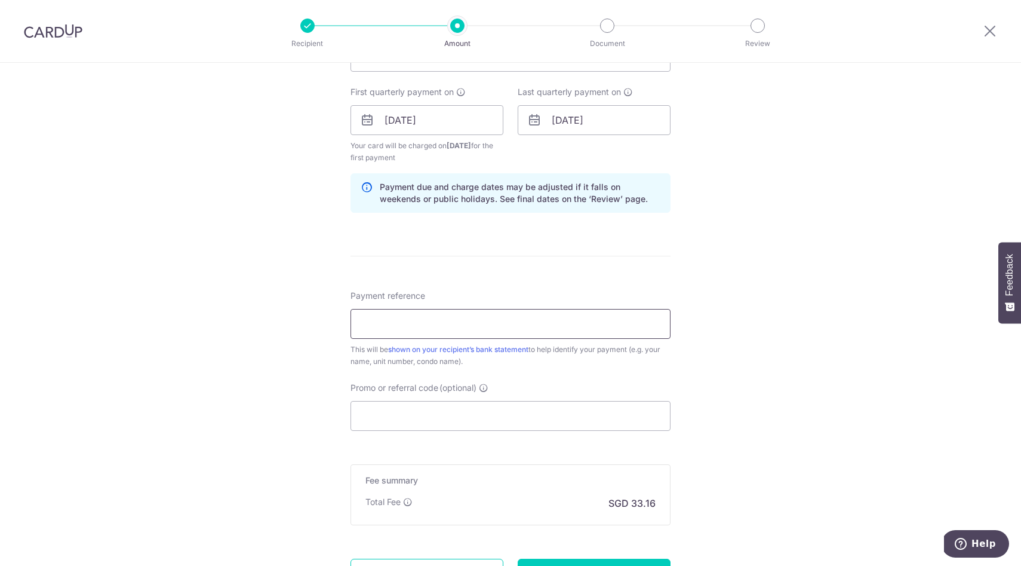
click at [604, 325] on input "Payment reference" at bounding box center [511, 324] width 320 height 30
type input "660569"
click at [418, 415] on input "Promo or referral code (optional)" at bounding box center [511, 416] width 320 height 30
paste input "3HOME25R"
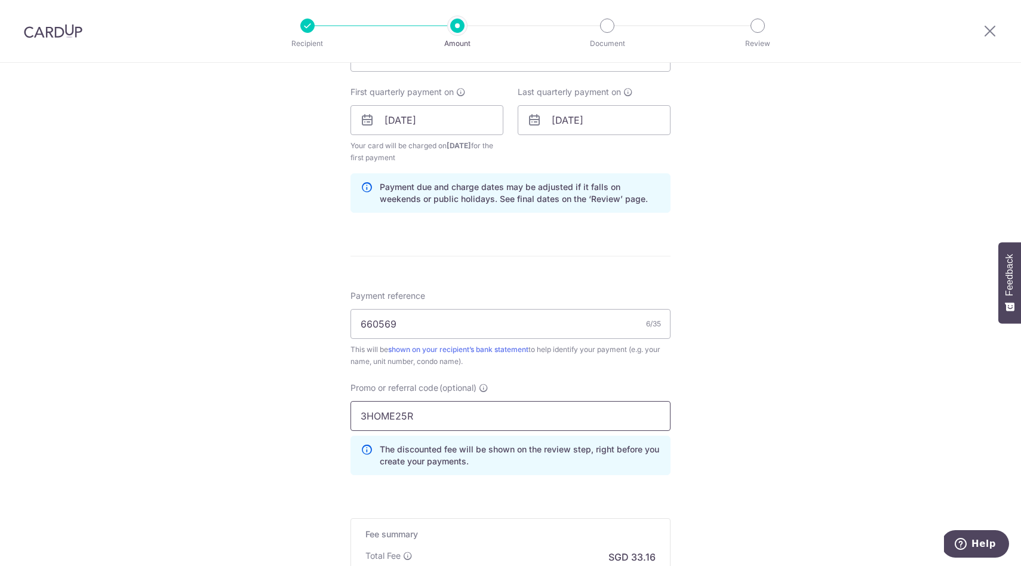
scroll to position [692, 0]
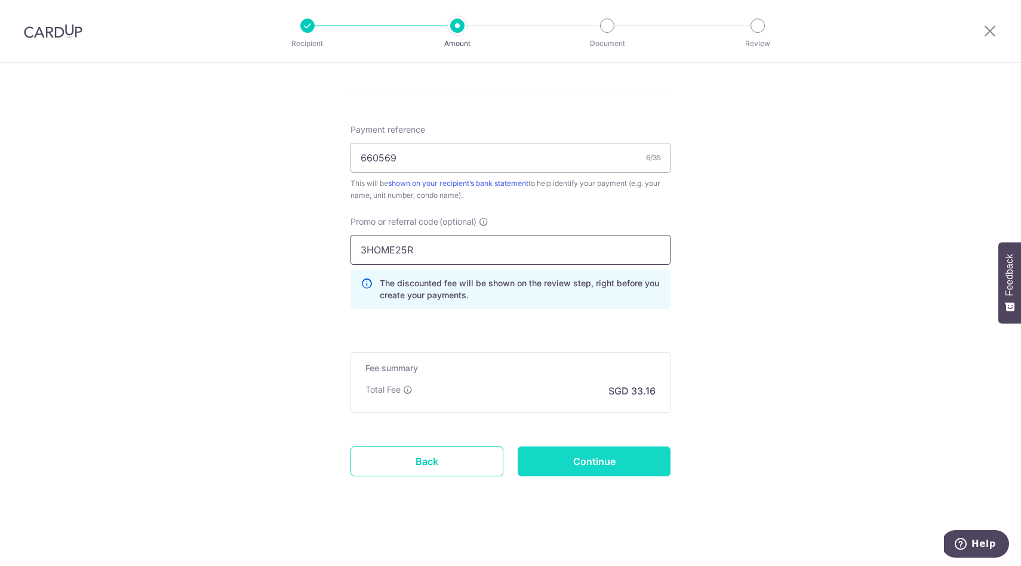
type input "3HOME25R"
click at [624, 461] on input "Continue" at bounding box center [594, 461] width 153 height 30
type input "Create Schedule"
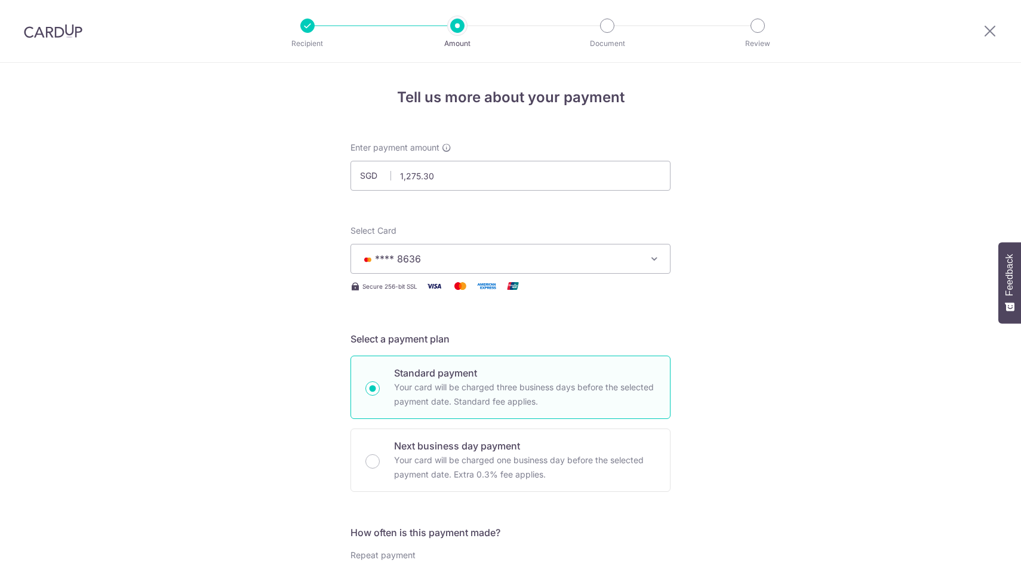
scroll to position [648, 0]
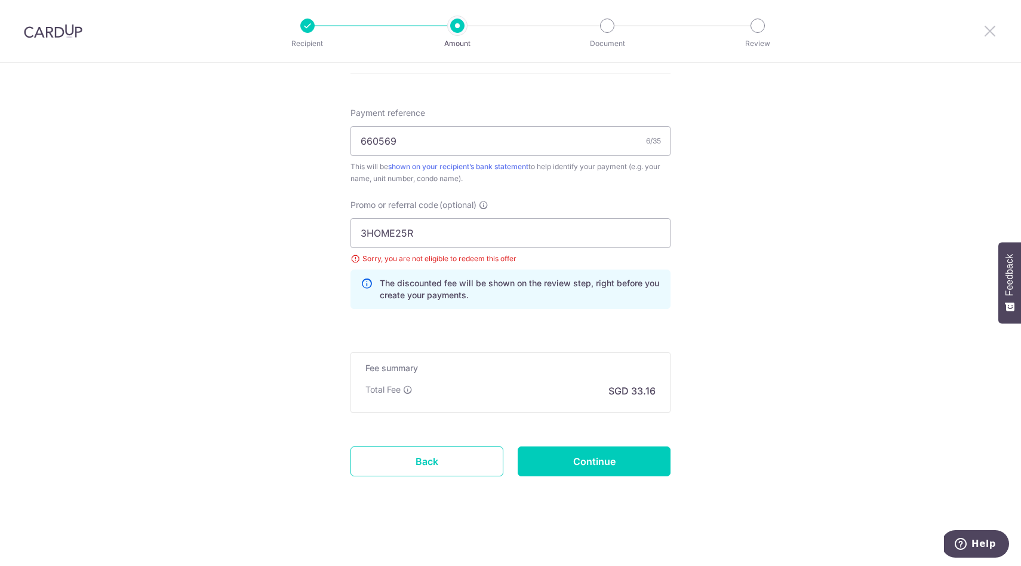
click at [997, 29] on icon at bounding box center [990, 30] width 14 height 15
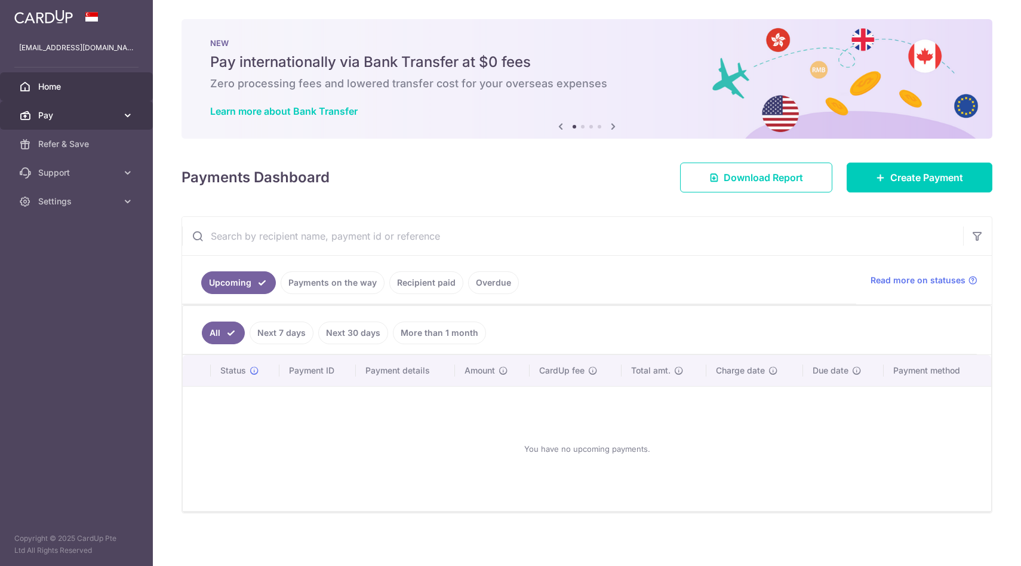
click at [131, 113] on icon at bounding box center [128, 115] width 12 height 12
click at [122, 57] on div "mango.tbt@gmail.com" at bounding box center [76, 47] width 153 height 29
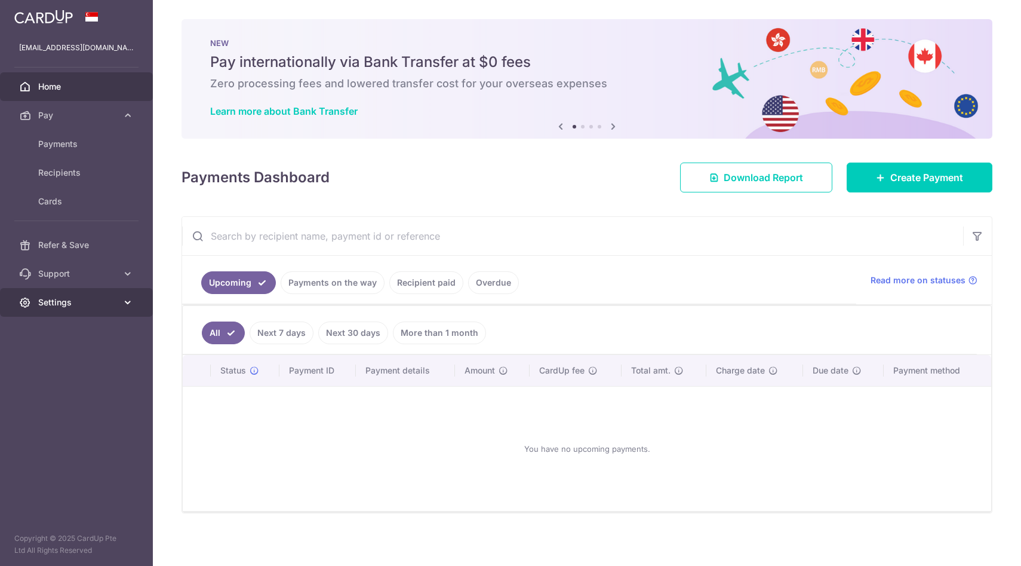
click at [130, 304] on icon at bounding box center [128, 302] width 12 height 12
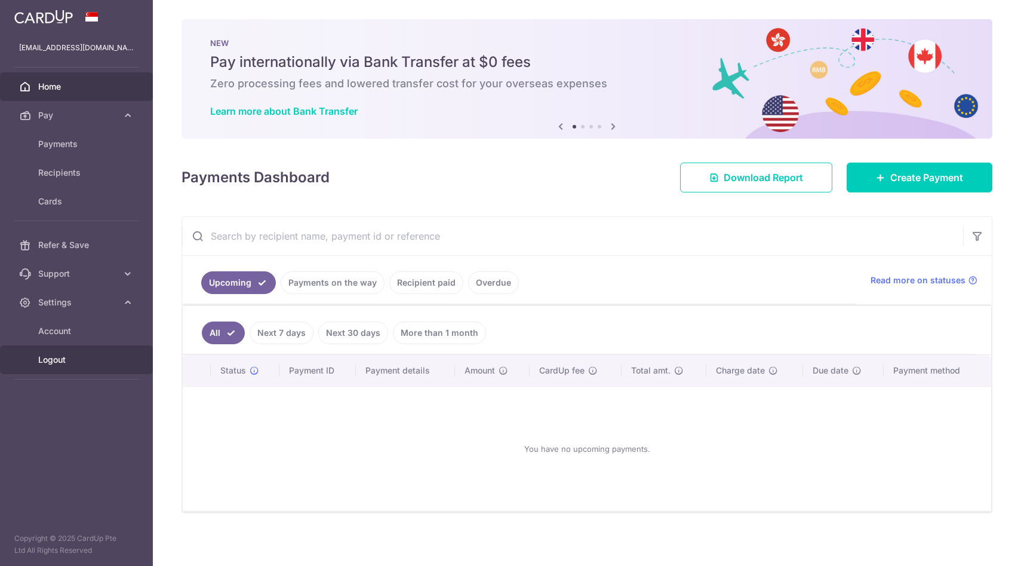
click at [62, 363] on span "Logout" at bounding box center [77, 360] width 79 height 12
